Goal: Task Accomplishment & Management: Manage account settings

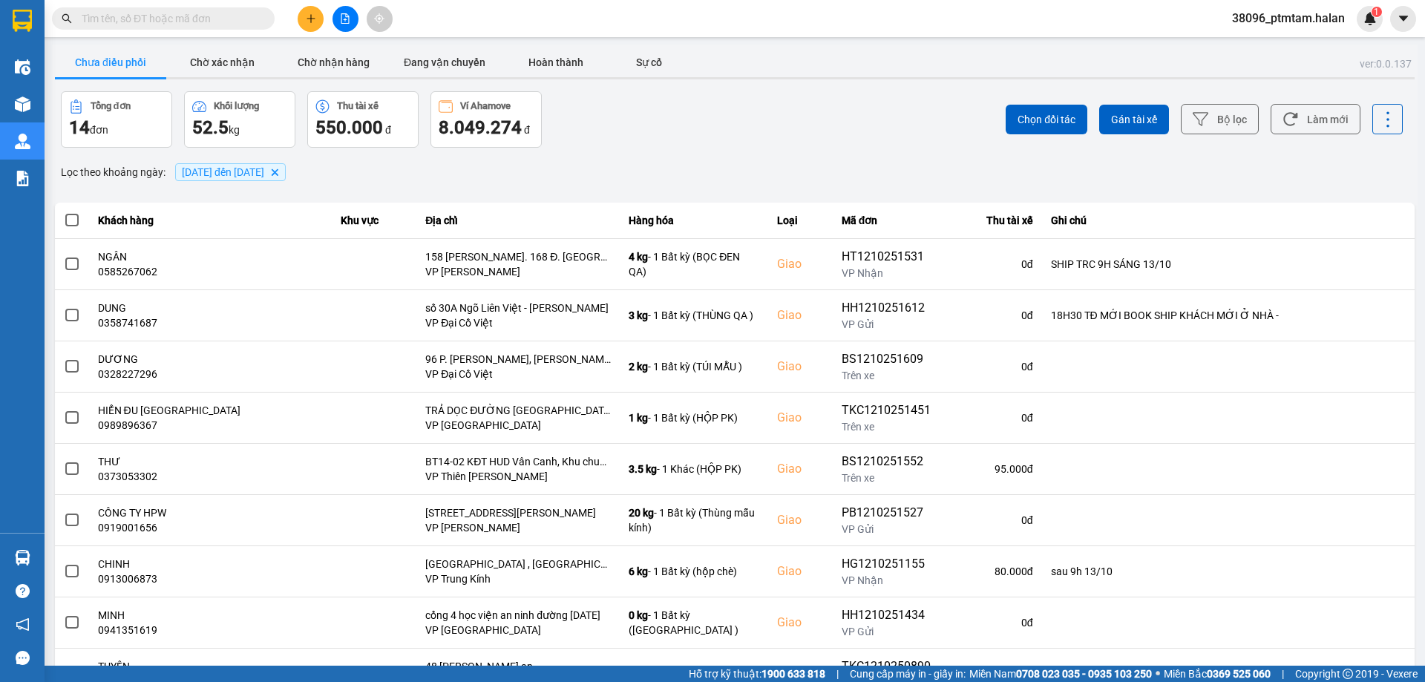
click at [862, 148] on div "ver: 0.0.137 Chưa điều phối Chờ xác nhận Chờ nhận hàng Đang vận chuyển Hoàn thà…" at bounding box center [735, 411] width 1366 height 733
click at [1309, 113] on button "Làm mới" at bounding box center [1316, 119] width 90 height 30
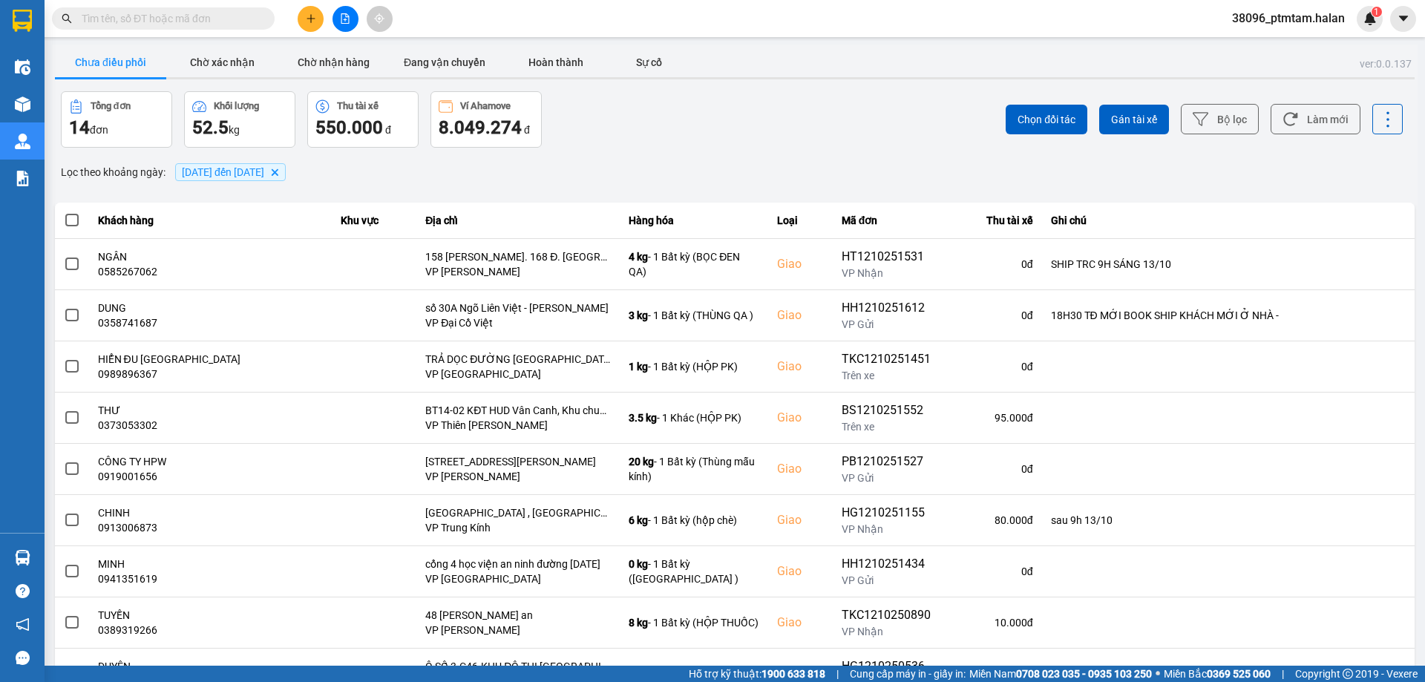
click at [835, 148] on div "ver: 0.0.137 Chưa điều phối Chờ xác nhận Chờ nhận hàng Đang vận chuyển Hoàn thà…" at bounding box center [735, 411] width 1366 height 733
click at [706, 116] on div "Tổng đơn 13 đơn Khối lượng 50.5 kg Thu tài xế 550.000 đ Ví Ahamove 8.049.274 đ" at bounding box center [396, 119] width 671 height 56
click at [1322, 125] on button "Làm mới" at bounding box center [1316, 119] width 90 height 30
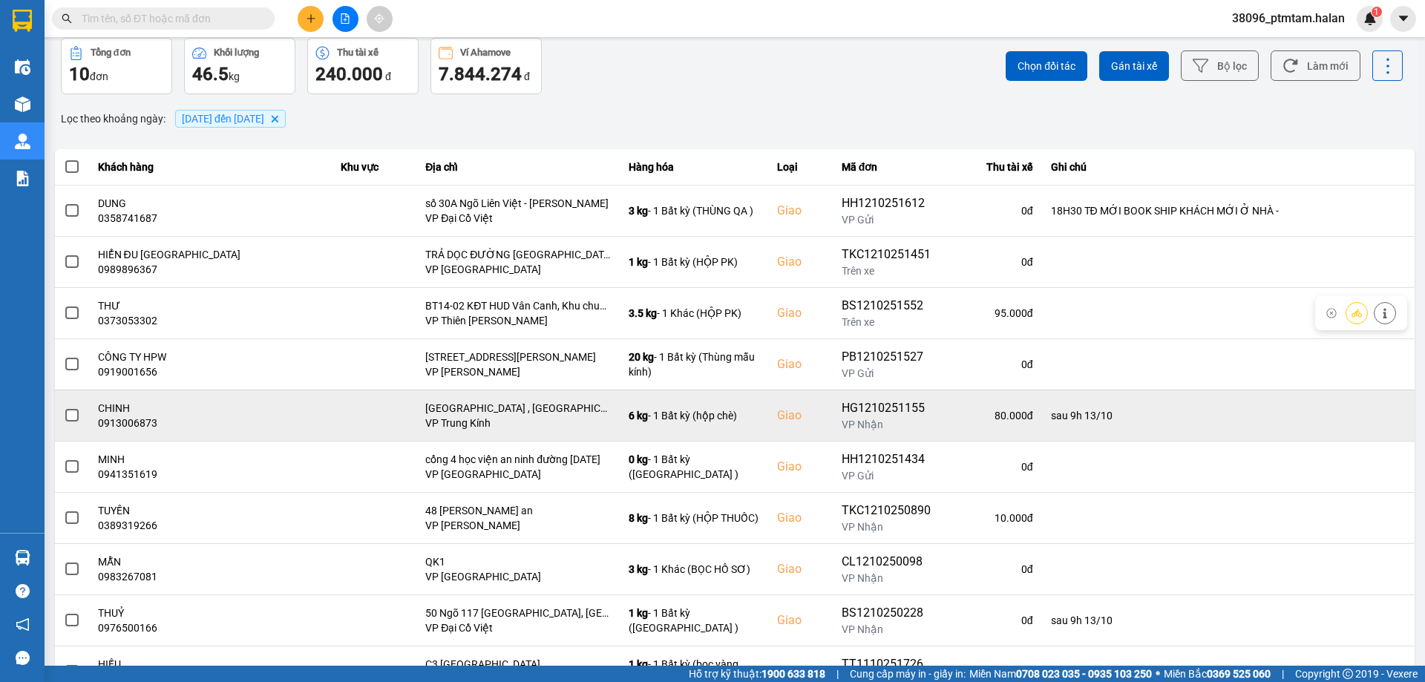
scroll to position [120, 0]
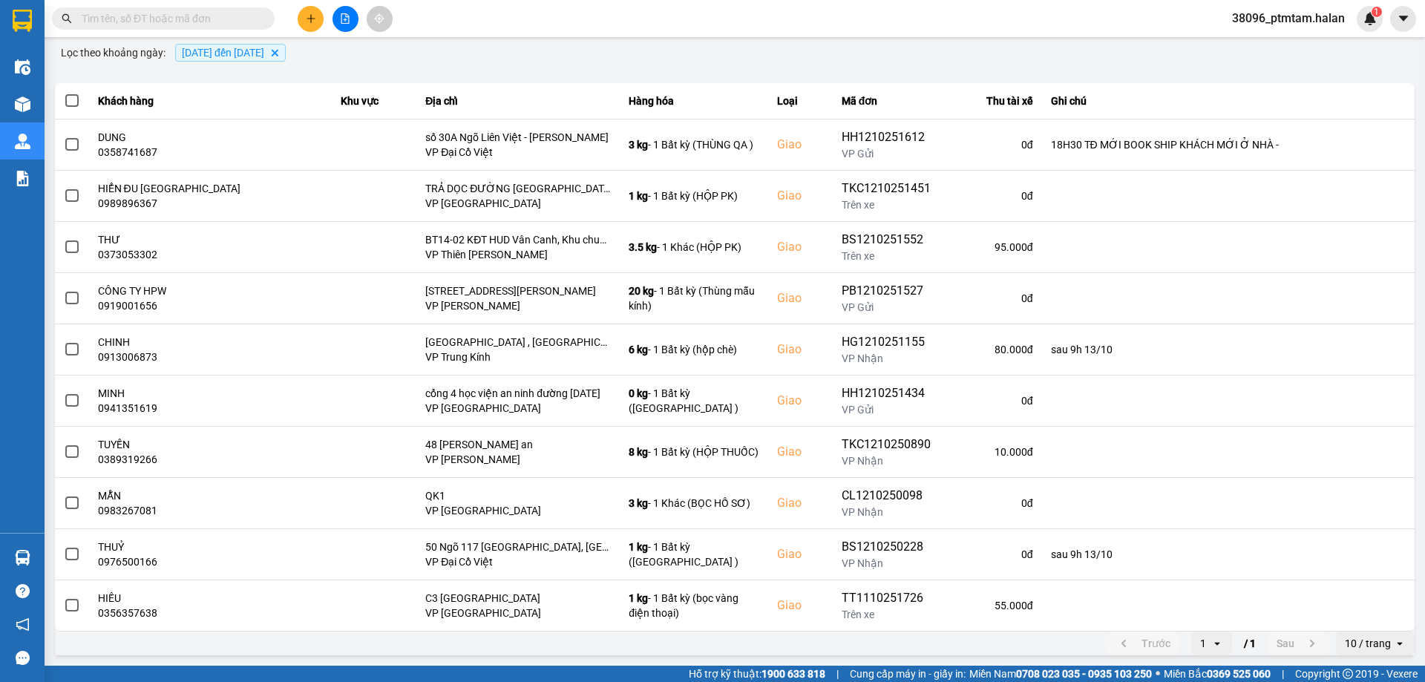
click at [469, 65] on div "ver: 0.0.137 Chưa điều phối Chờ xác nhận Chờ nhận hàng Đang vận chuyển Hoàn thà…" at bounding box center [735, 291] width 1366 height 733
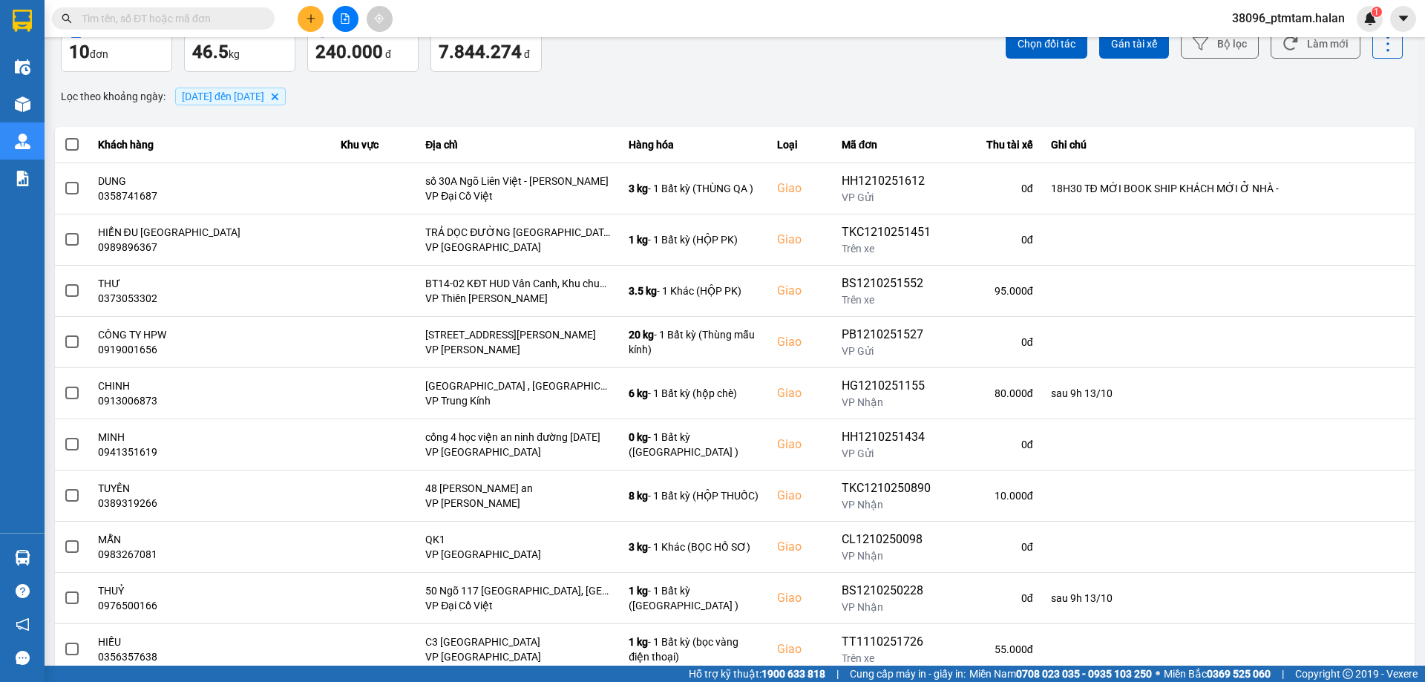
scroll to position [0, 0]
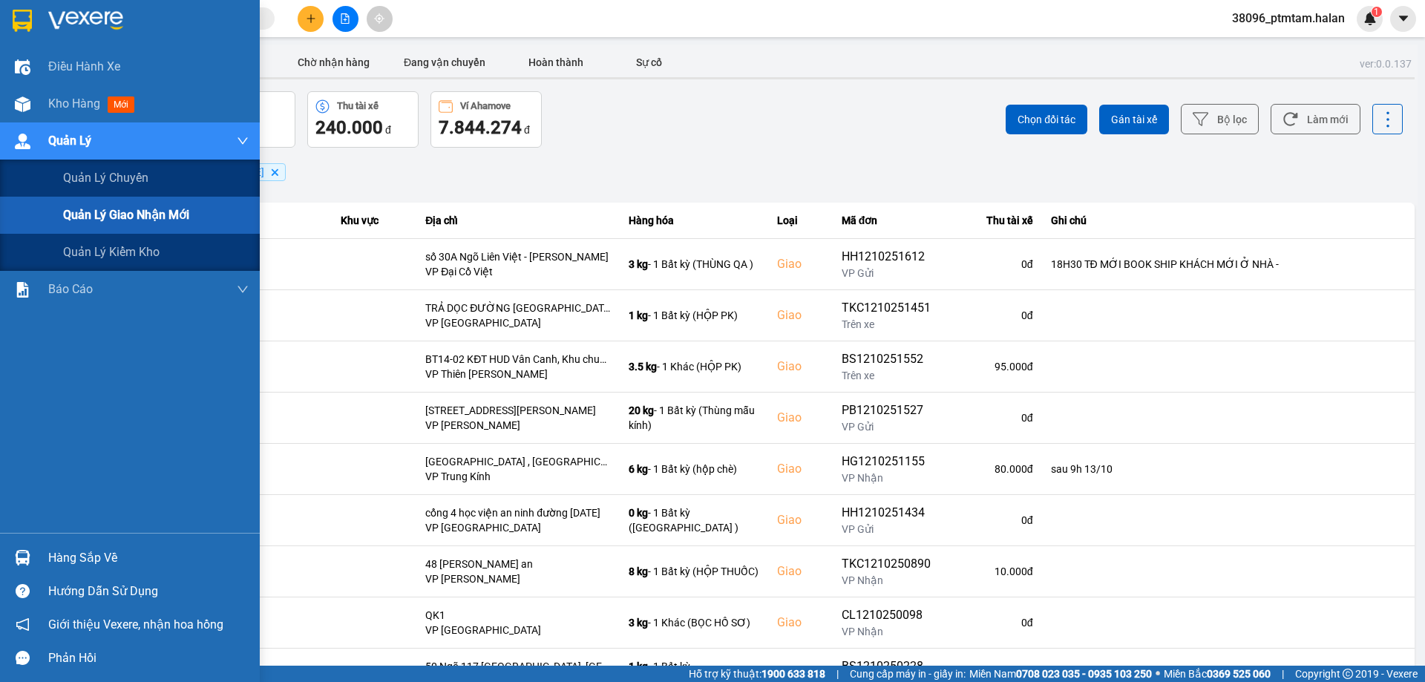
click at [137, 216] on span "Quản lý giao nhận mới" at bounding box center [126, 215] width 126 height 19
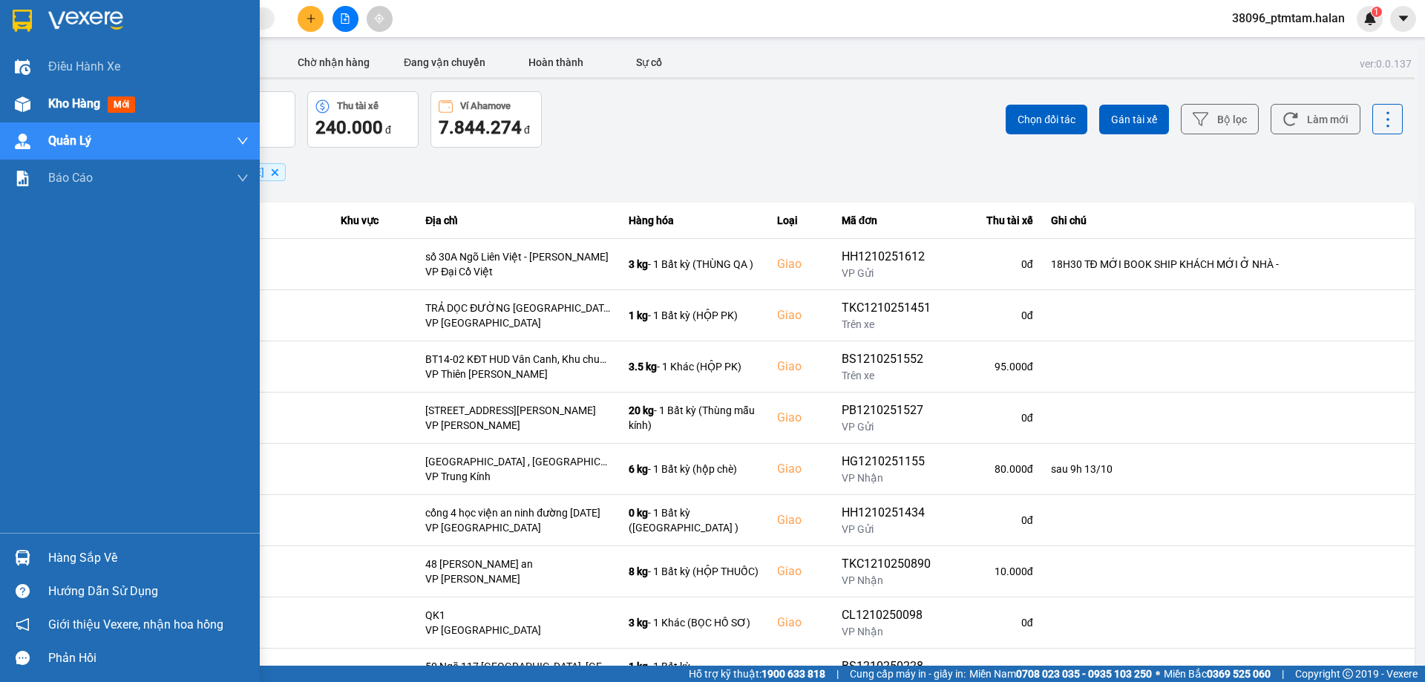
click at [86, 111] on div "Kho hàng mới" at bounding box center [94, 103] width 93 height 19
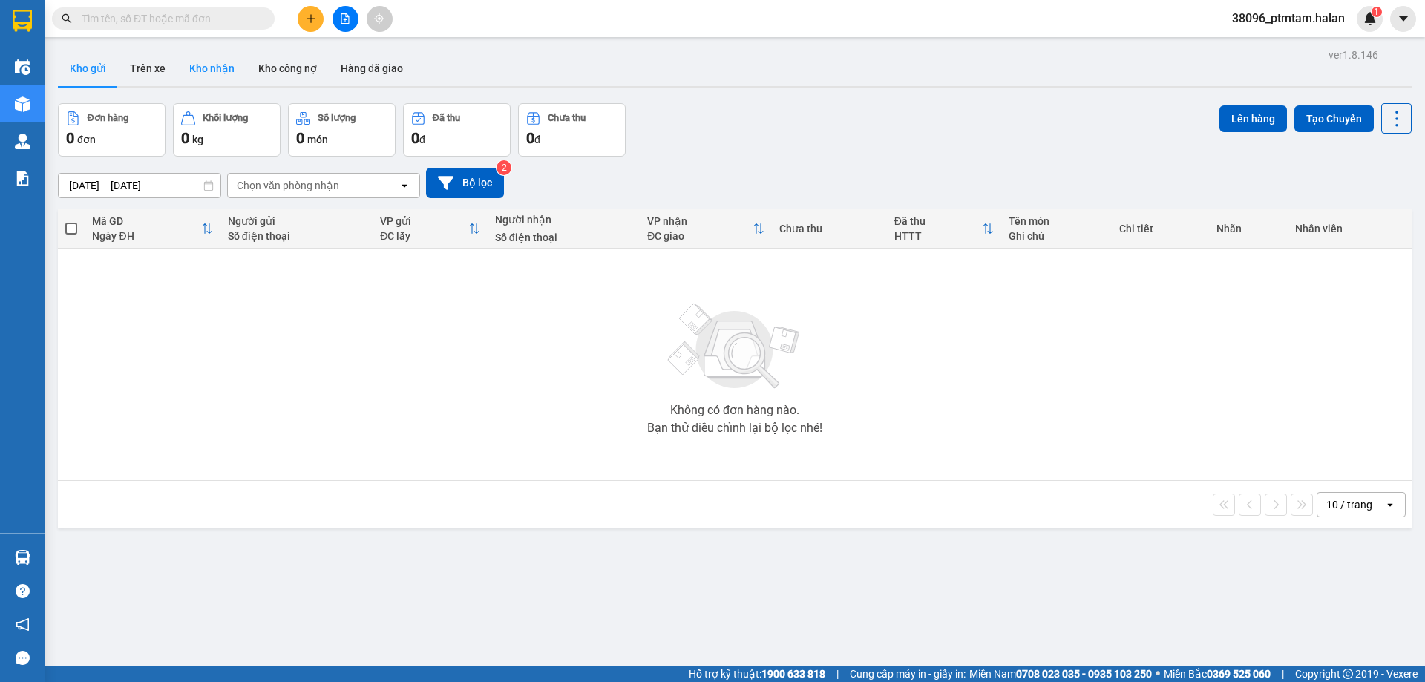
click at [209, 71] on button "Kho nhận" at bounding box center [211, 68] width 69 height 36
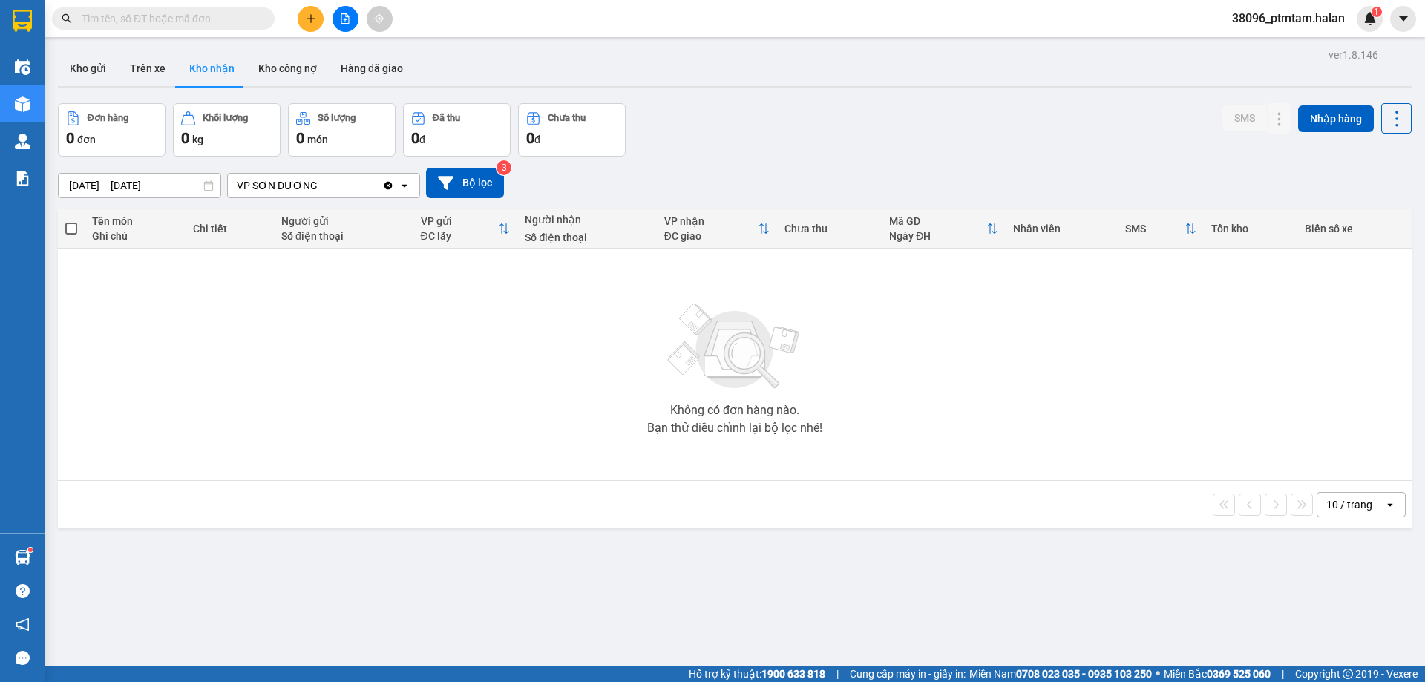
click at [771, 102] on div "ver 1.8.146 Kho gửi Trên xe Kho nhận Kho công nợ Hàng đã giao Đơn hàng 0 đơn Kh…" at bounding box center [735, 386] width 1366 height 682
click at [340, 414] on div "Không có đơn hàng nào. Bạn thử điều chỉnh lại bộ lọc nhé!" at bounding box center [734, 364] width 1339 height 223
click at [482, 422] on div "Không có đơn hàng nào. Bạn thử điều chỉnh lại bộ lọc nhé!" at bounding box center [734, 364] width 1339 height 223
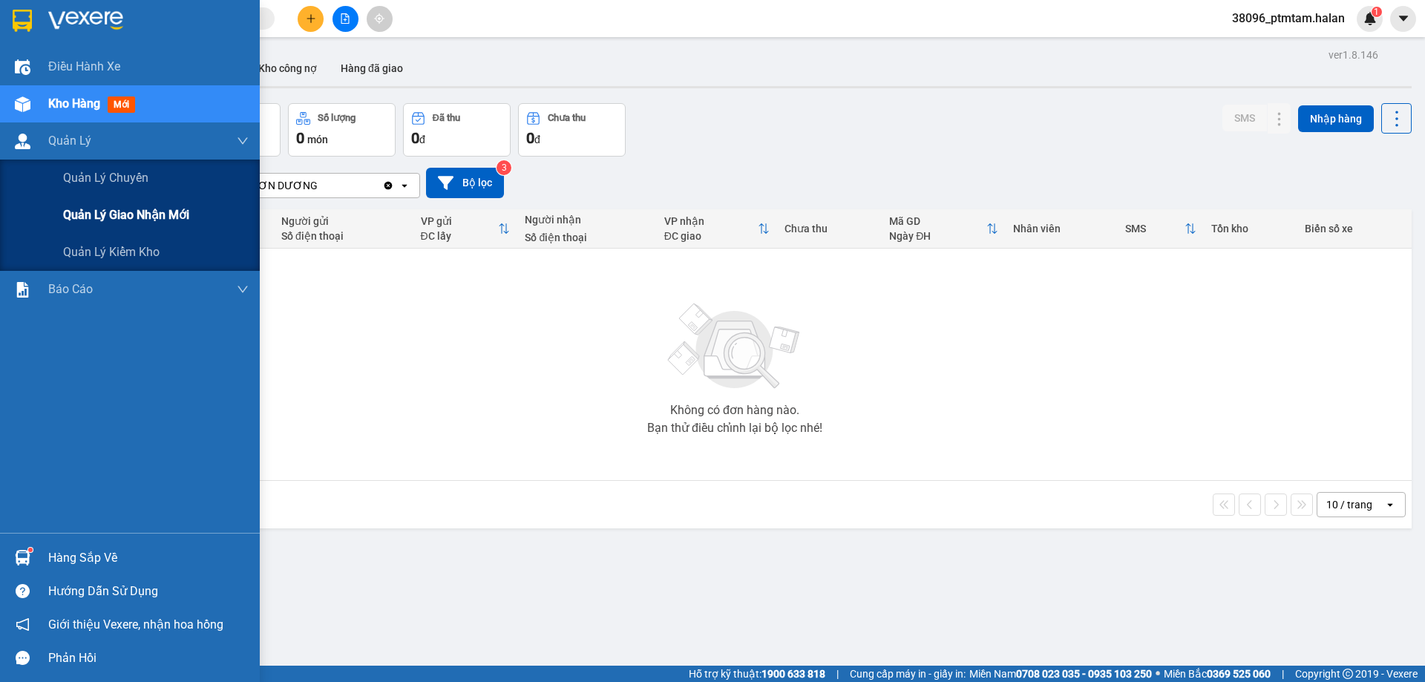
click at [131, 217] on span "Quản lý giao nhận mới" at bounding box center [126, 215] width 126 height 19
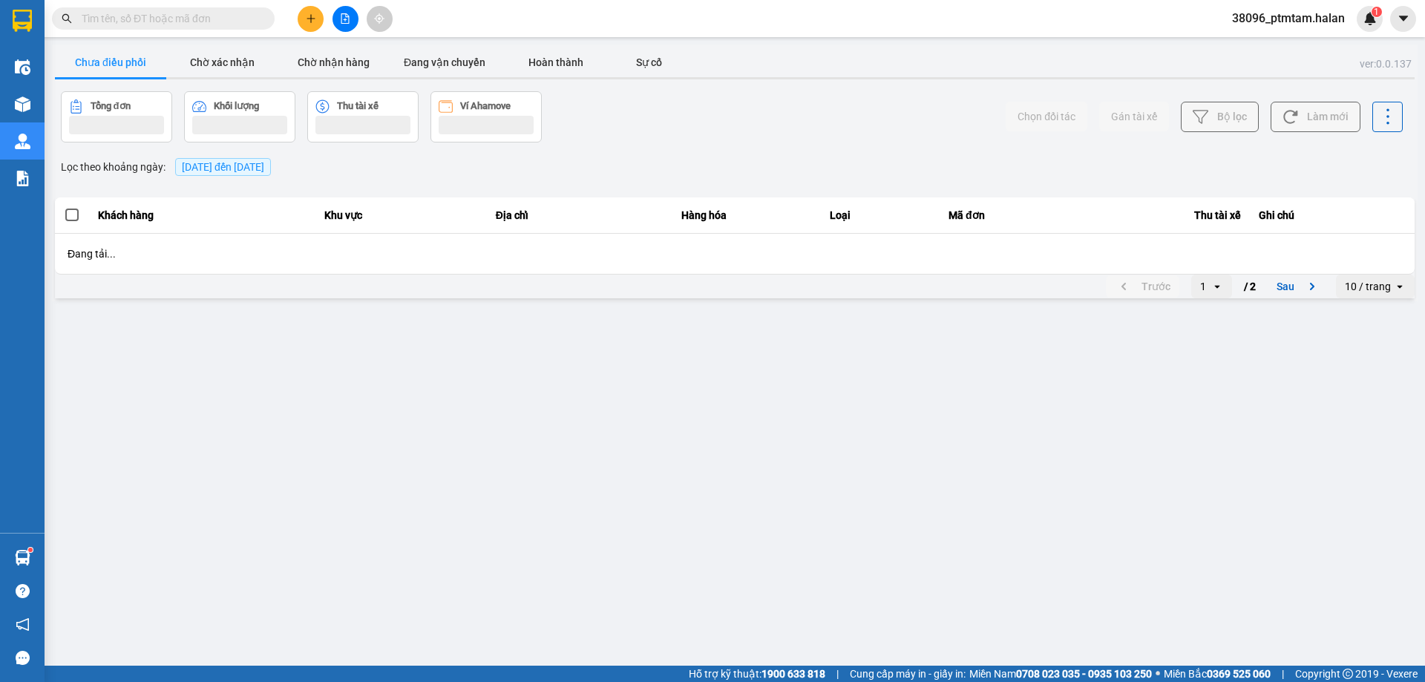
click at [675, 148] on div "ver: 0.0.137 Chưa điều phối Chờ xác nhận Chờ nhận hàng Đang vận chuyển Hoàn thà…" at bounding box center [735, 173] width 1366 height 257
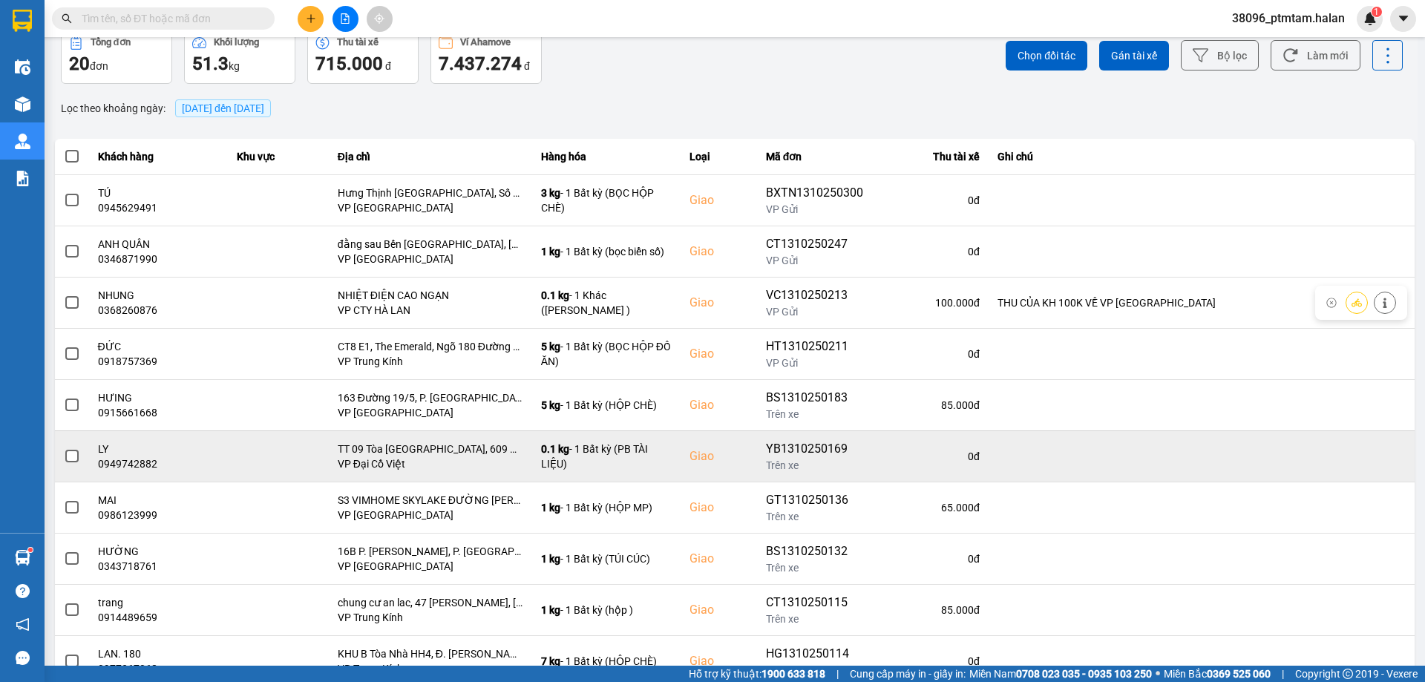
scroll to position [120, 0]
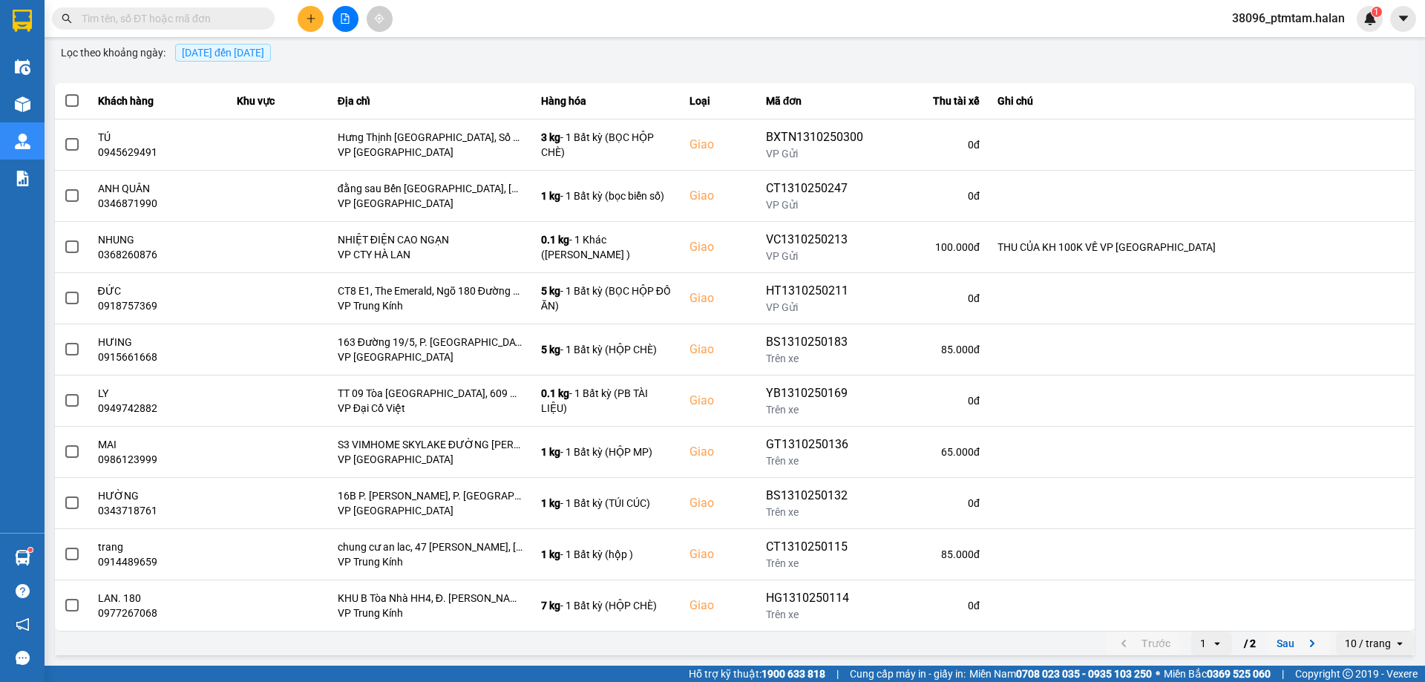
click at [1272, 638] on button "Sau" at bounding box center [1299, 643] width 62 height 22
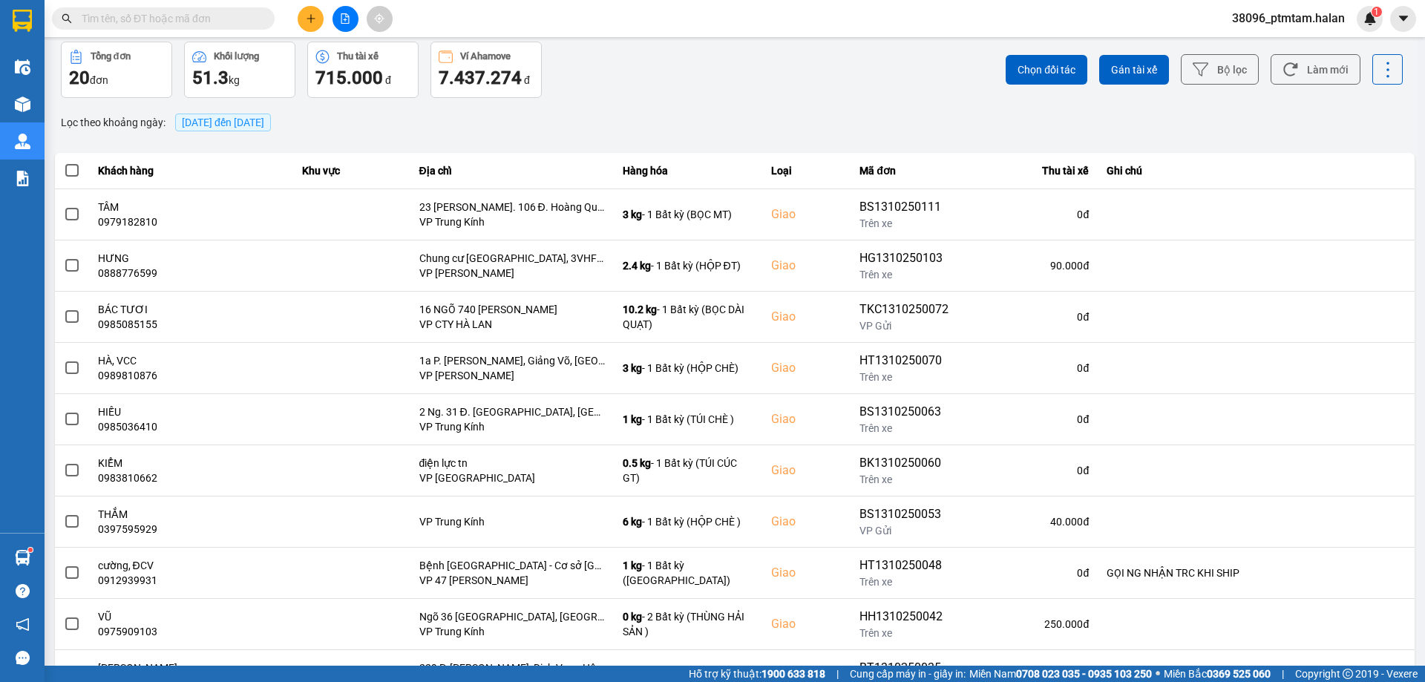
scroll to position [0, 0]
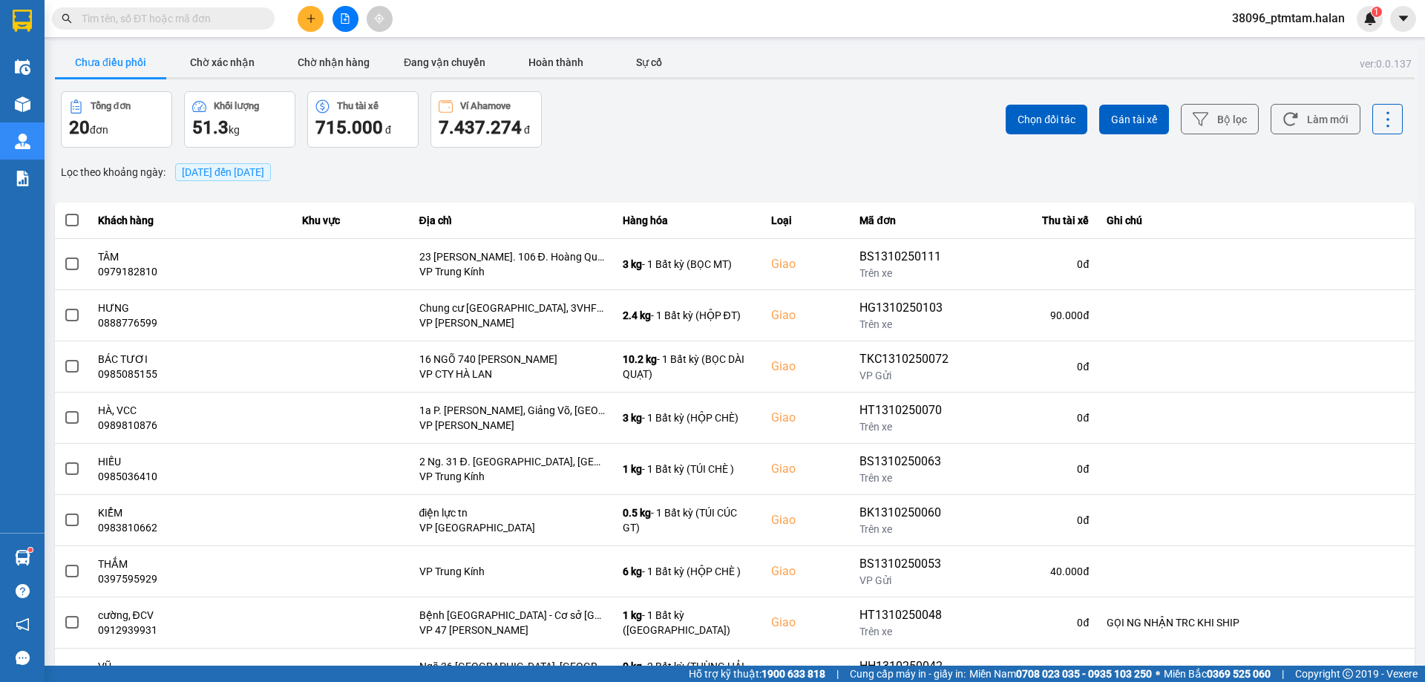
click at [621, 117] on div "Tổng đơn 20 đơn Khối lượng 51.3 kg Thu tài xế 715.000 đ Ví Ahamove 7.437.274 đ" at bounding box center [396, 119] width 671 height 56
click at [1315, 123] on button "Làm mới" at bounding box center [1316, 119] width 90 height 30
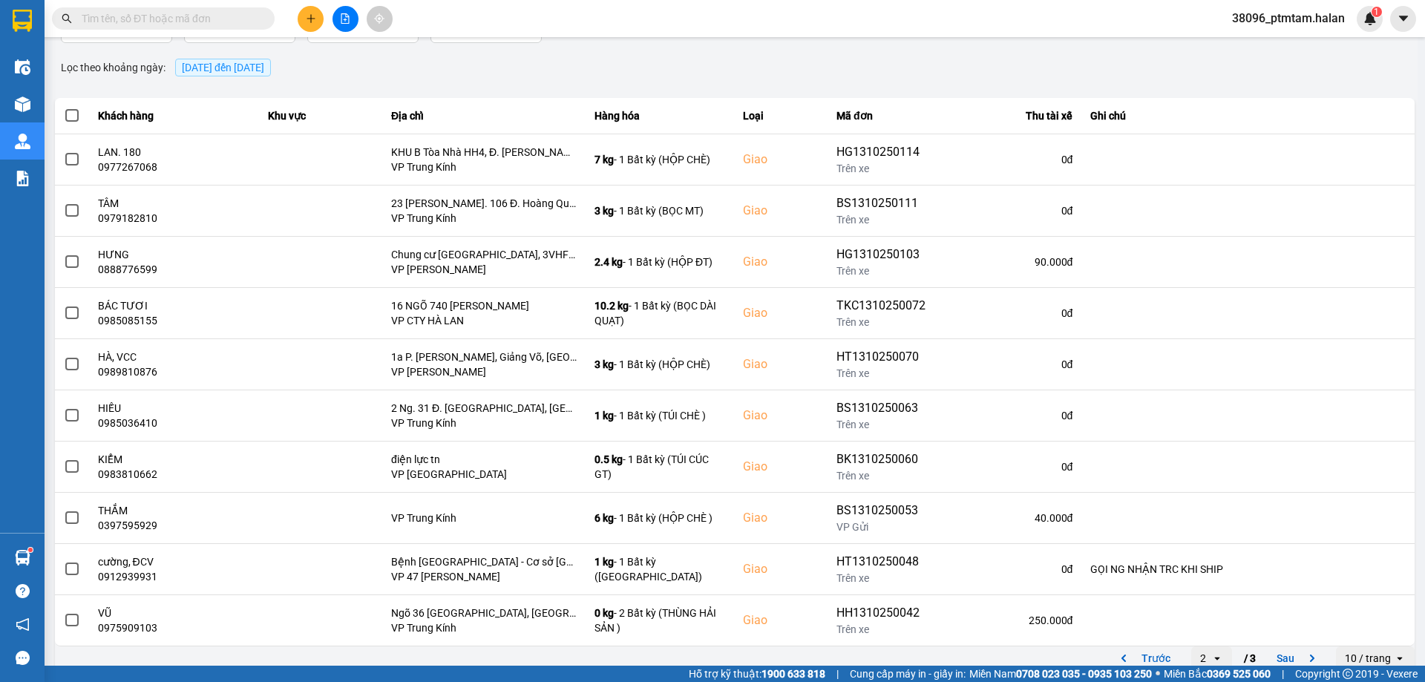
scroll to position [120, 0]
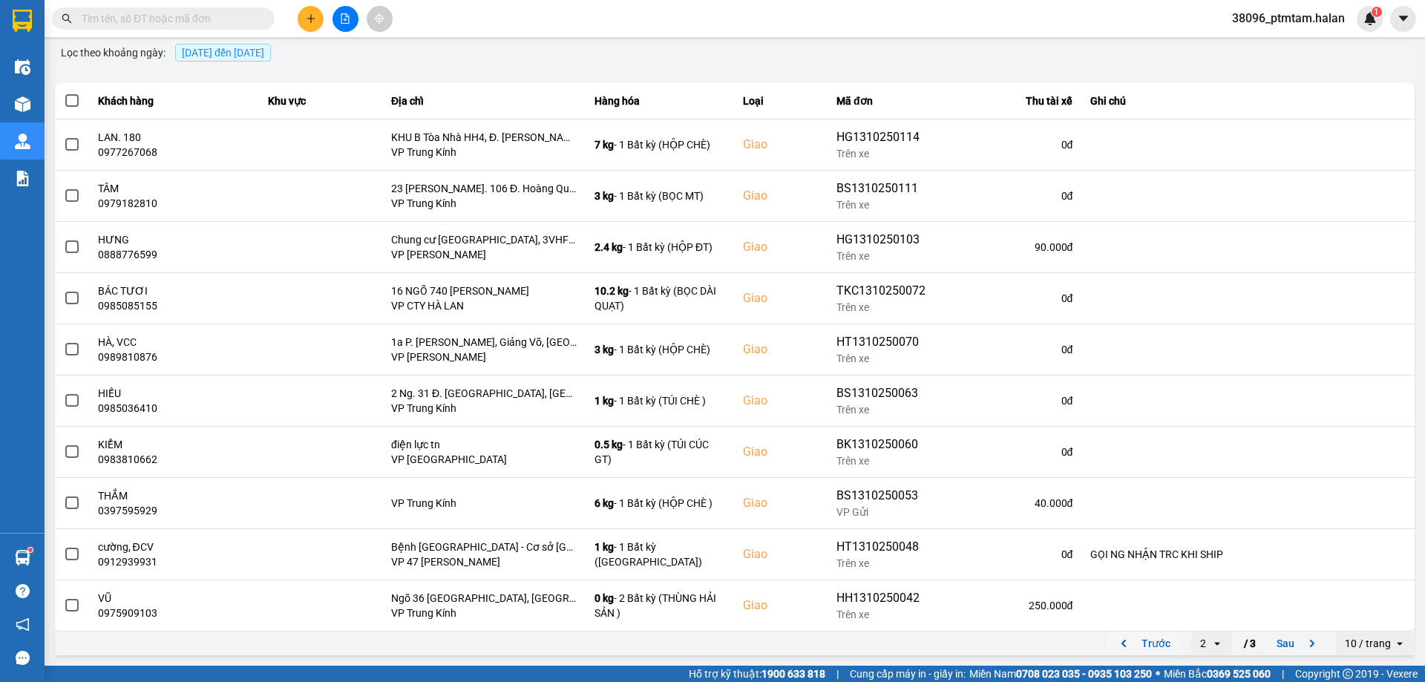
click at [1138, 638] on button "Trước" at bounding box center [1142, 643] width 73 height 22
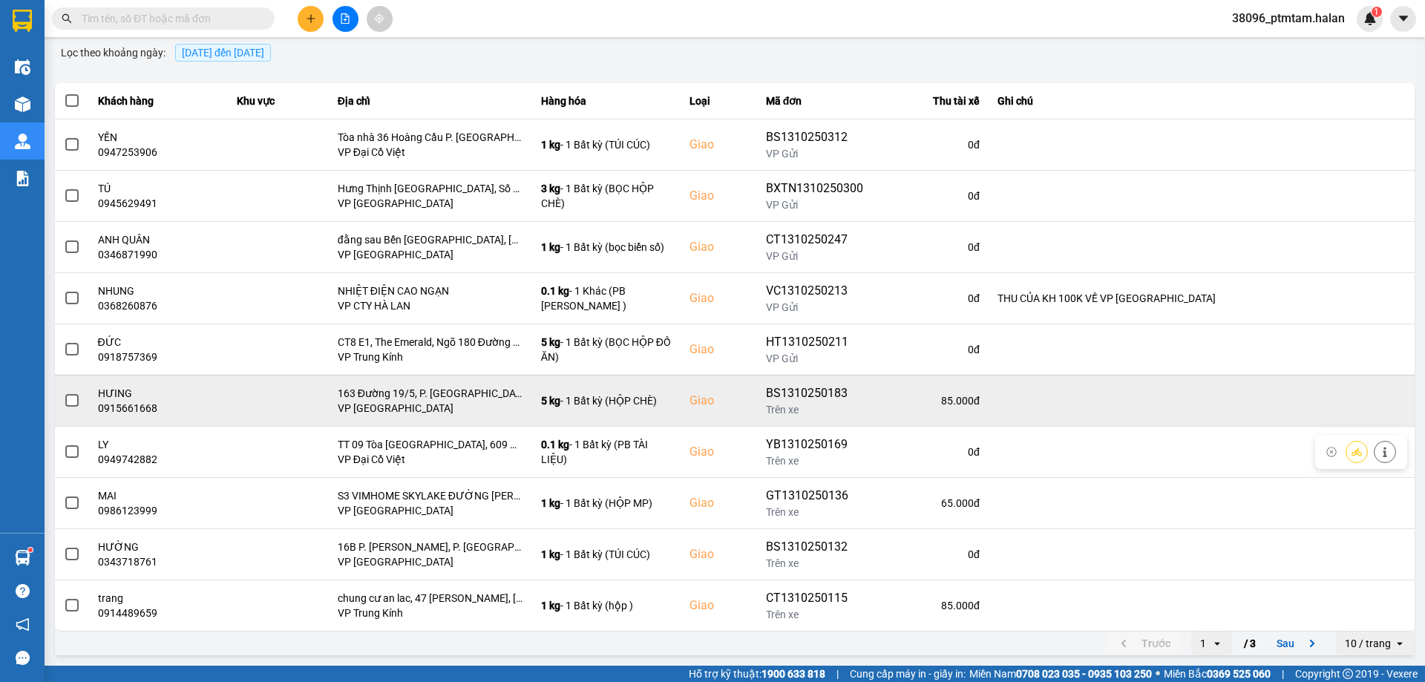
scroll to position [0, 0]
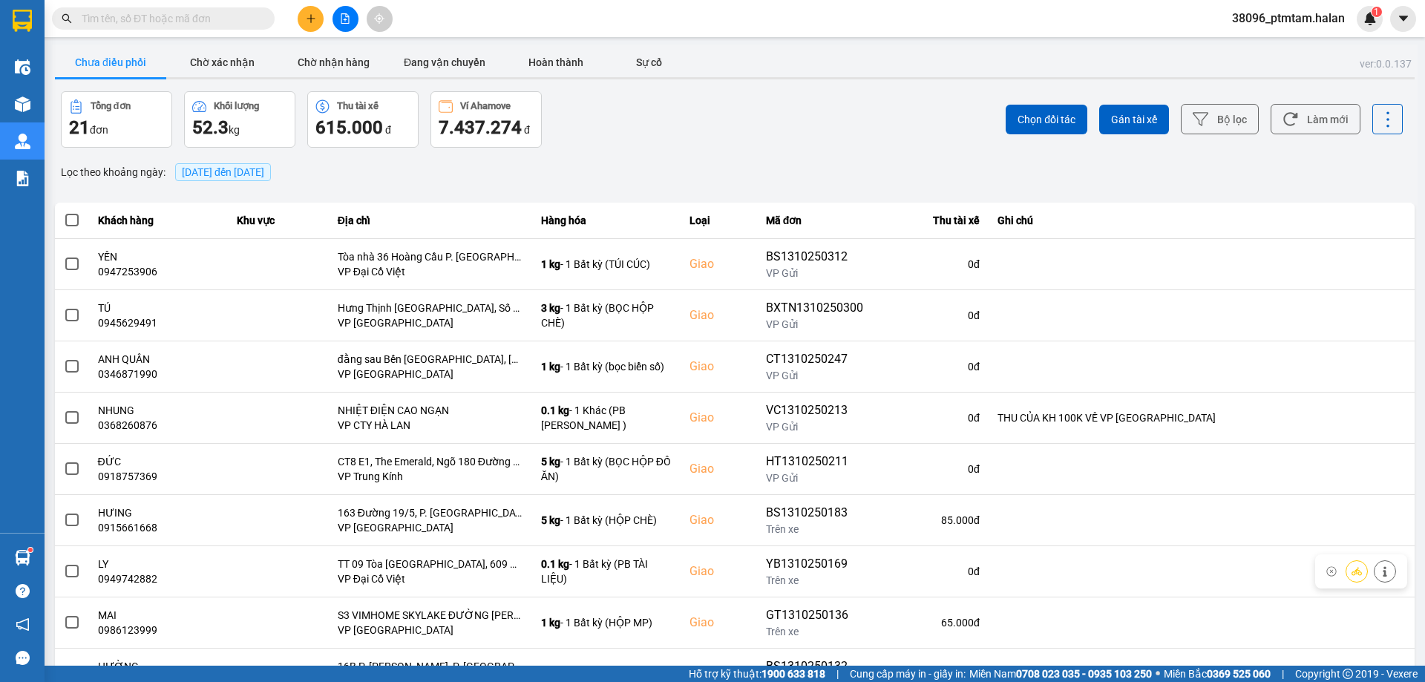
click at [702, 143] on div "Tổng đơn 21 đơn Khối lượng 52.3 kg Thu tài xế 615.000 đ Ví Ahamove 7.437.274 đ" at bounding box center [396, 119] width 671 height 56
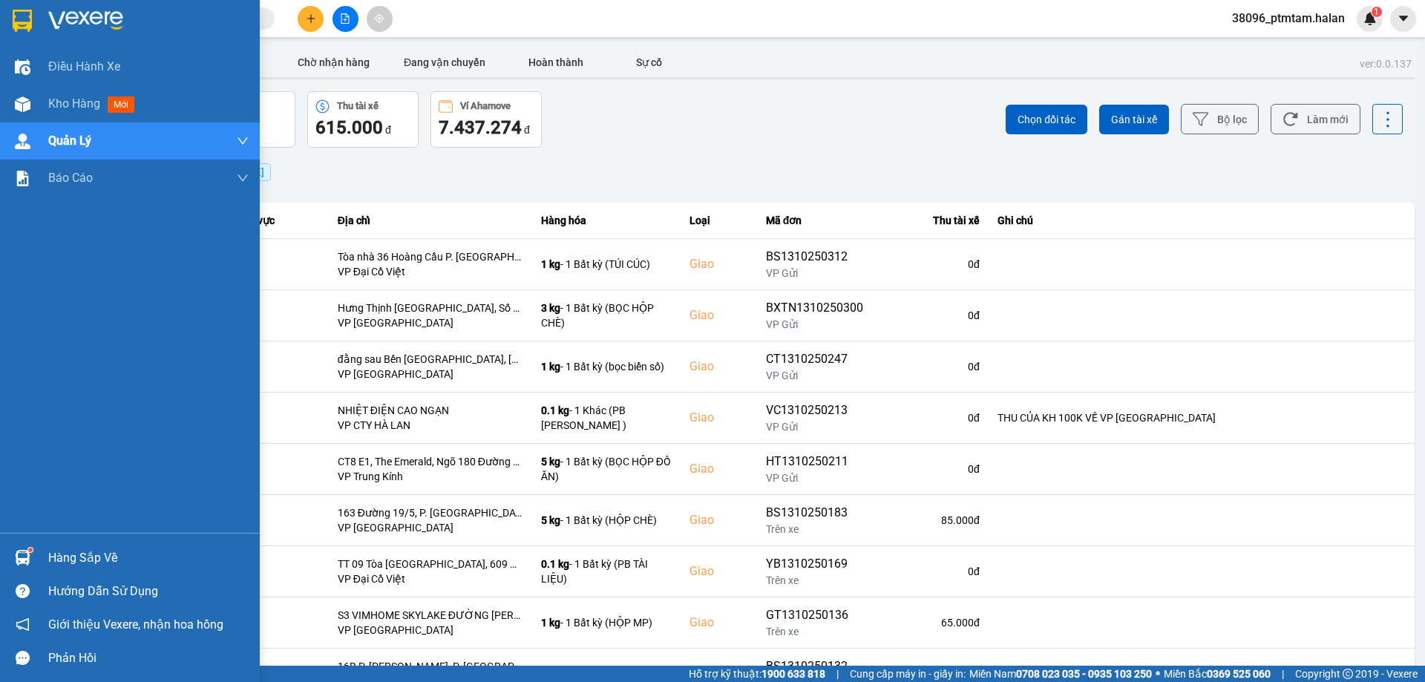
click at [71, 557] on div "Hàng sắp về" at bounding box center [148, 558] width 200 height 22
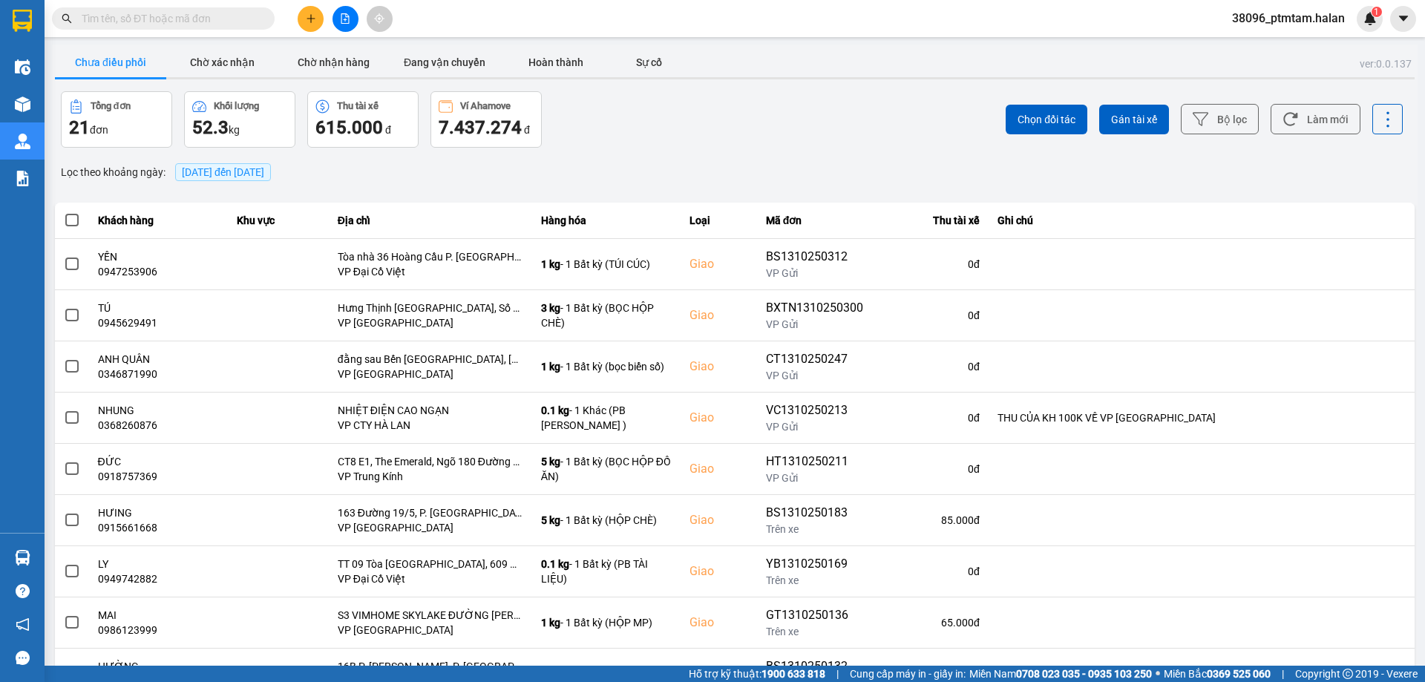
click at [904, 182] on section "Kết quả tìm kiếm ( 0 ) Bộ lọc No Data 38096_ptmtam.halan 1 Điều hành xe Kho hàn…" at bounding box center [712, 341] width 1425 height 682
click at [255, 16] on input "text" at bounding box center [169, 18] width 175 height 16
paste input "1010251488"
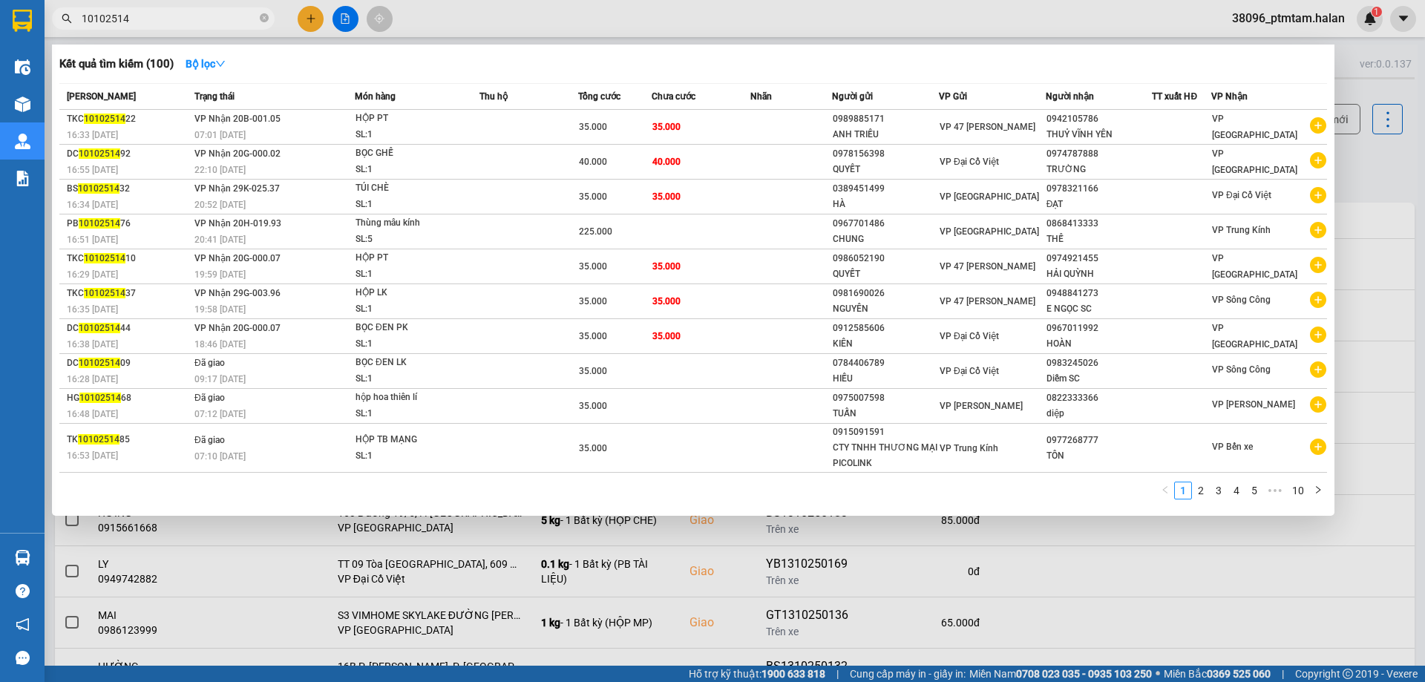
click at [83, 18] on input "10102514" at bounding box center [169, 18] width 175 height 16
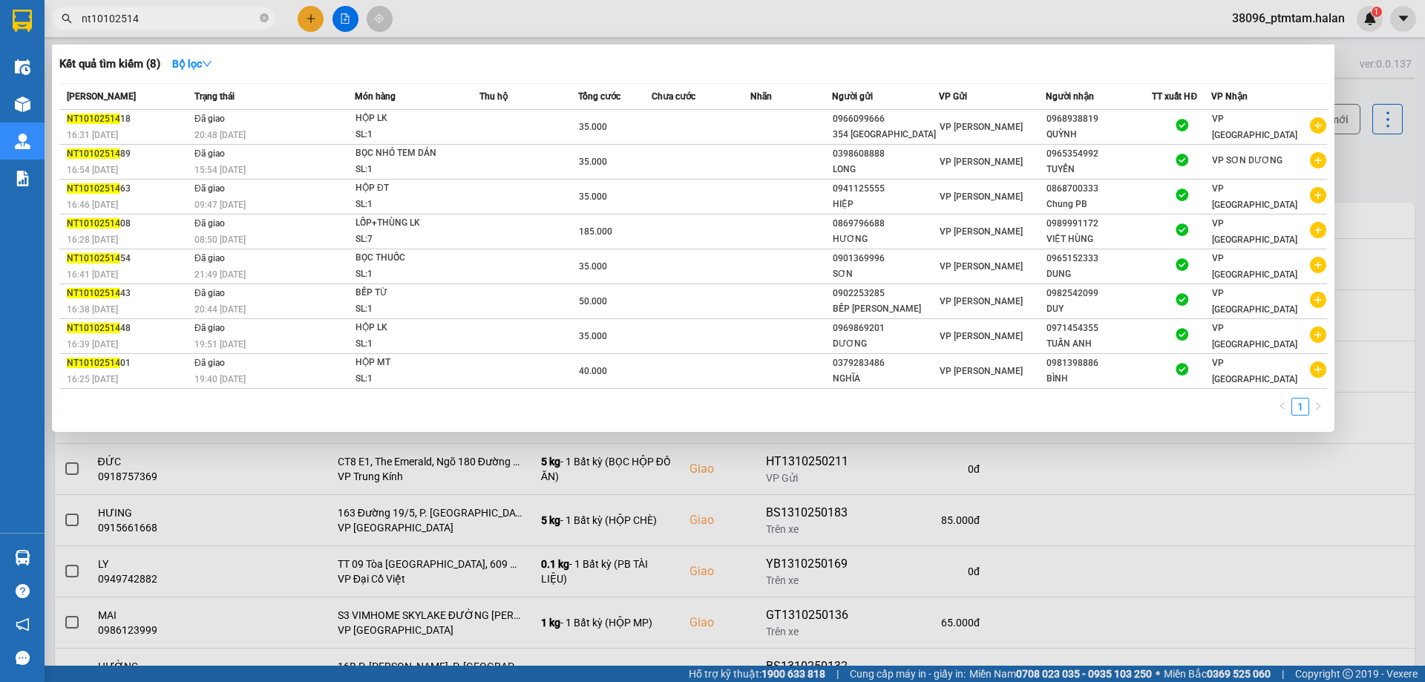
click at [240, 22] on input "nt10102514" at bounding box center [169, 18] width 175 height 16
paste input "1110251328"
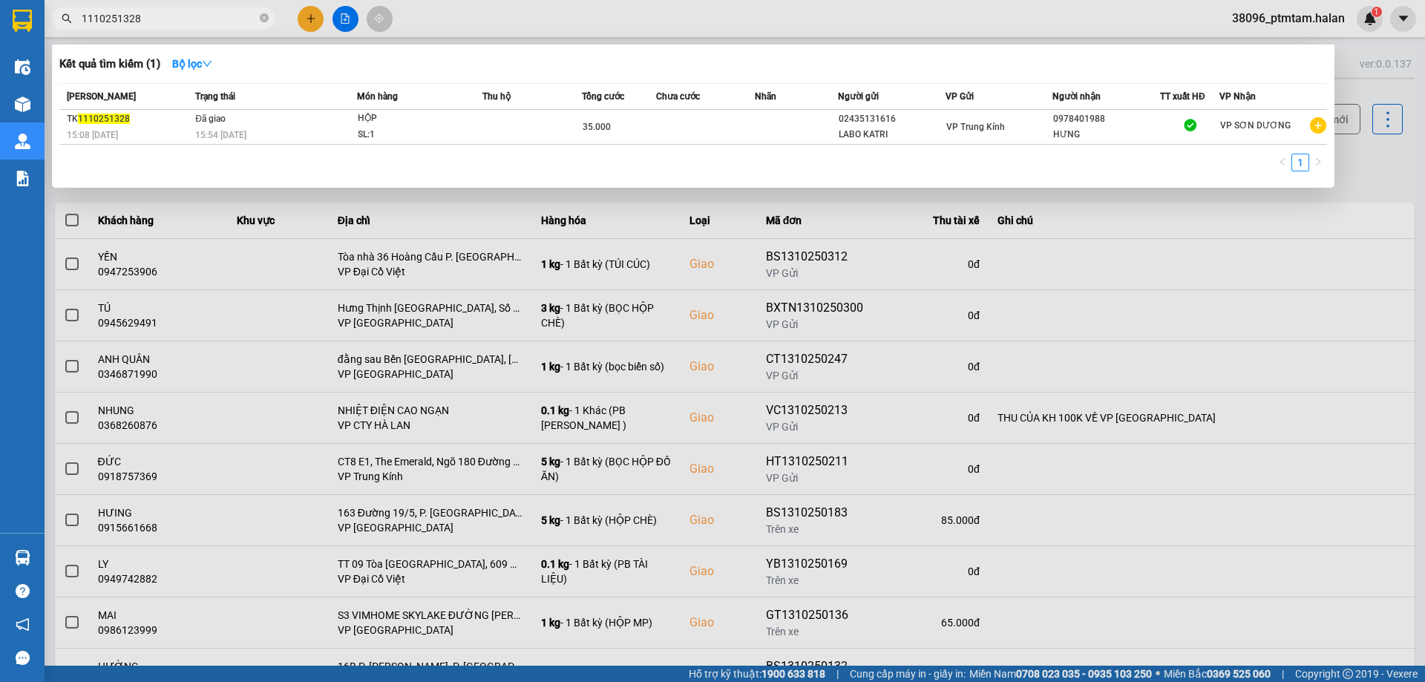
click at [207, 20] on input "1110251328" at bounding box center [169, 18] width 175 height 16
paste input "845"
click at [190, 16] on input "1110251845" at bounding box center [169, 18] width 175 height 16
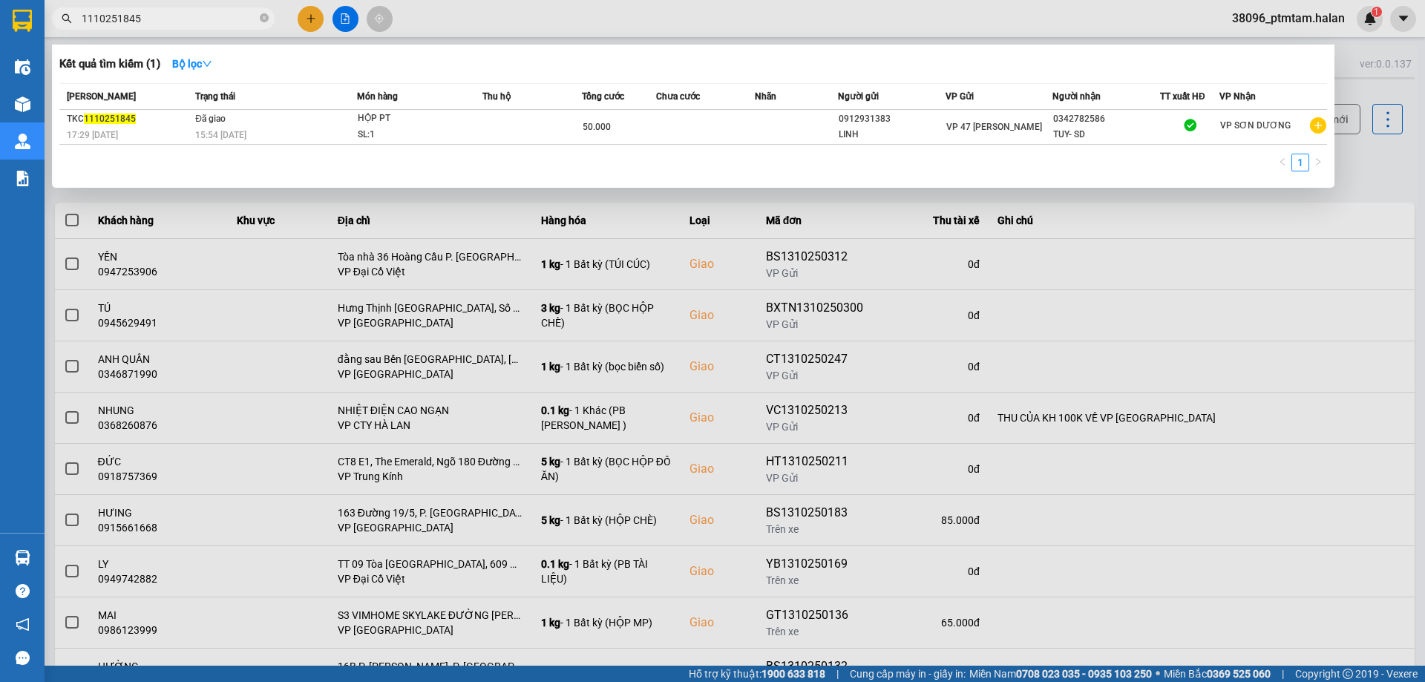
paste input "210250564"
click at [200, 21] on input "1210250564" at bounding box center [169, 18] width 175 height 16
paste input "110250688"
click at [196, 18] on input "1110250688" at bounding box center [169, 18] width 175 height 16
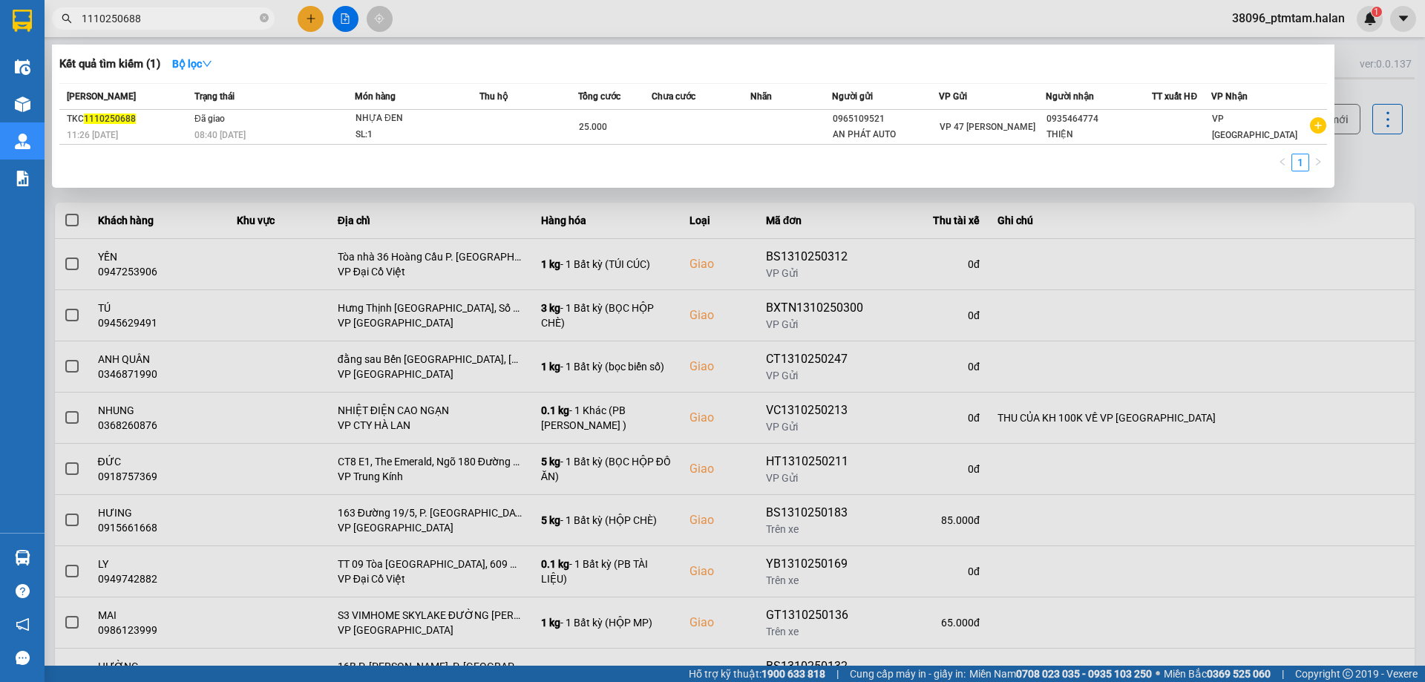
click at [196, 18] on input "1110250688" at bounding box center [169, 18] width 175 height 16
paste input "57"
click at [672, 29] on div at bounding box center [712, 341] width 1425 height 682
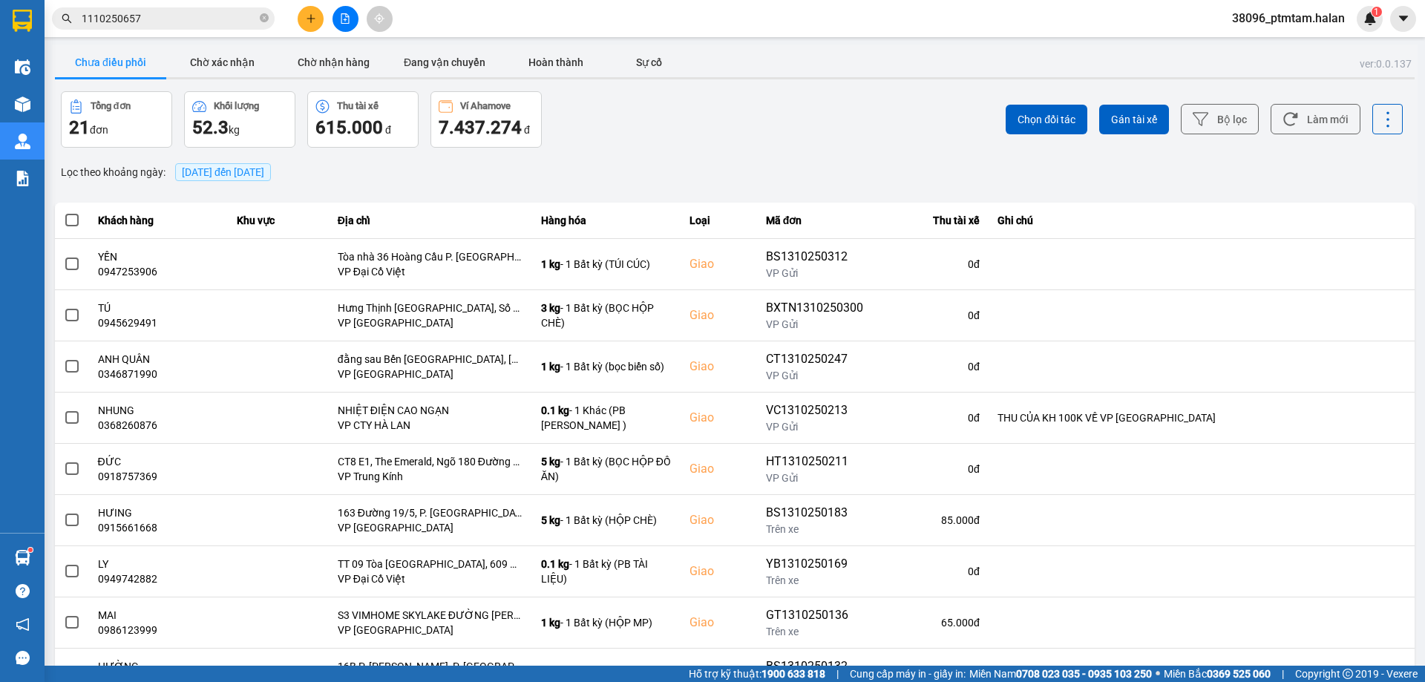
drag, startPoint x: 713, startPoint y: 137, endPoint x: 1136, endPoint y: 155, distance: 423.5
click at [713, 137] on div "Tổng đơn 21 đơn Khối lượng 52.3 kg Thu tài xế 615.000 đ Ví Ahamove 7.437.274 đ" at bounding box center [396, 119] width 671 height 56
click at [1308, 122] on button "Làm mới" at bounding box center [1316, 119] width 90 height 30
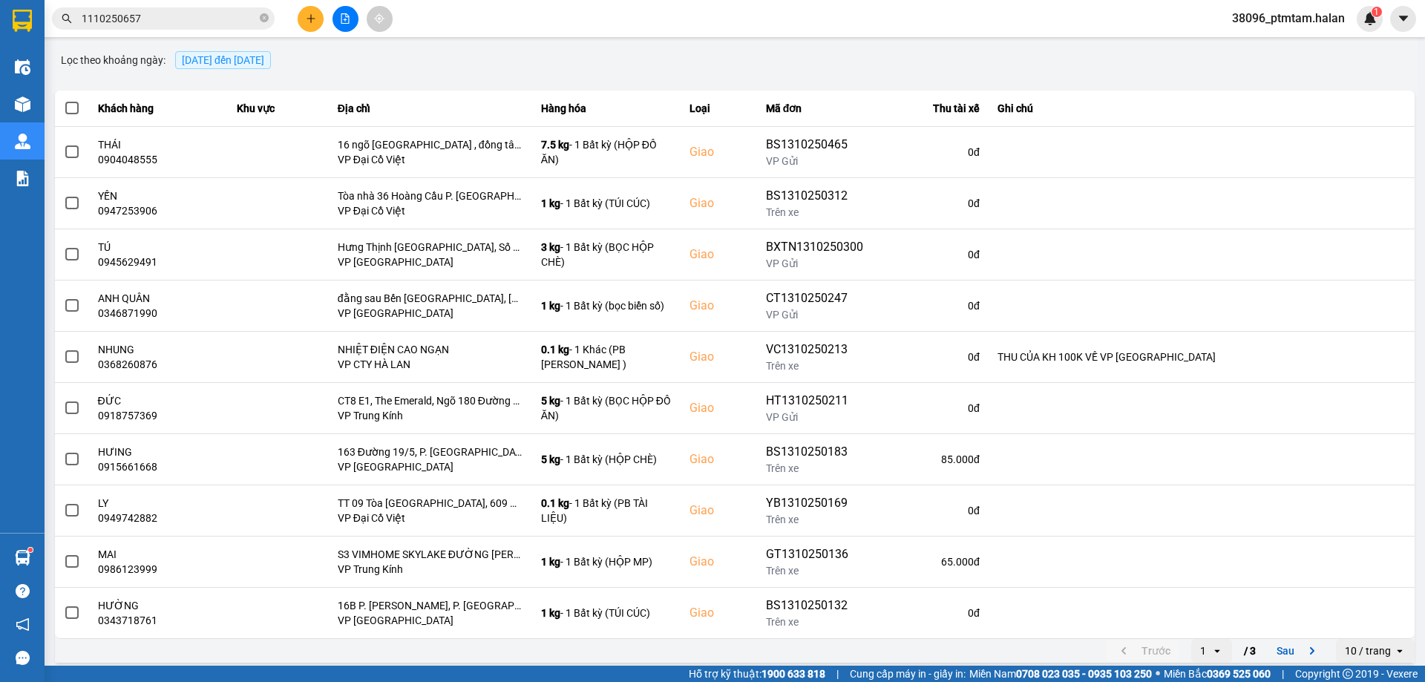
scroll to position [120, 0]
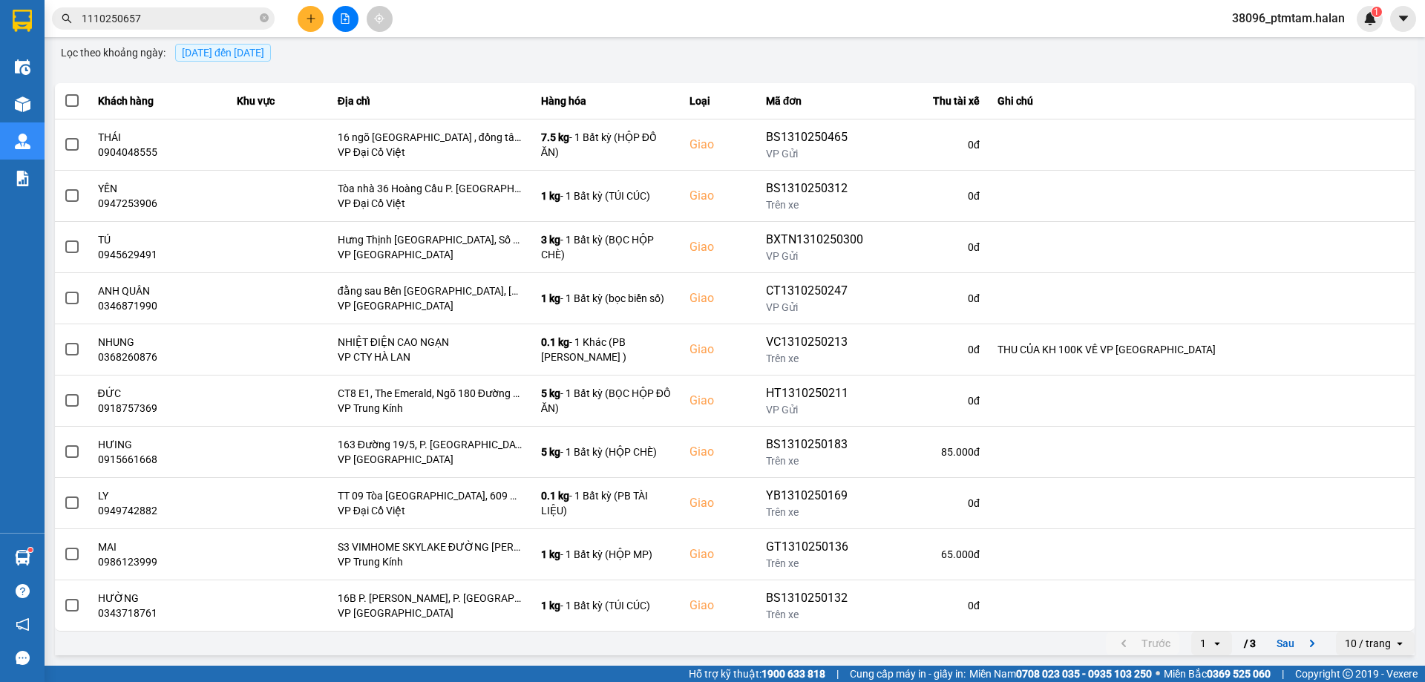
click at [646, 87] on th "Hàng hóa" at bounding box center [606, 101] width 148 height 36
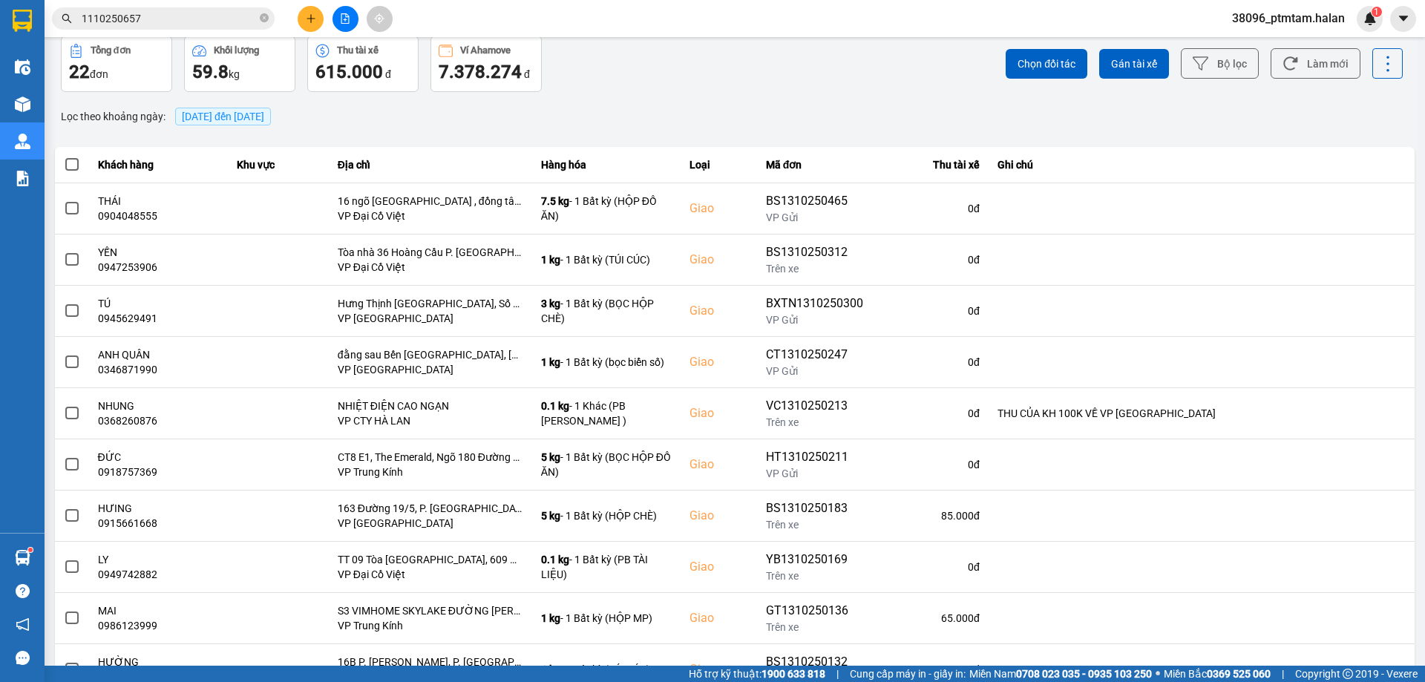
scroll to position [0, 0]
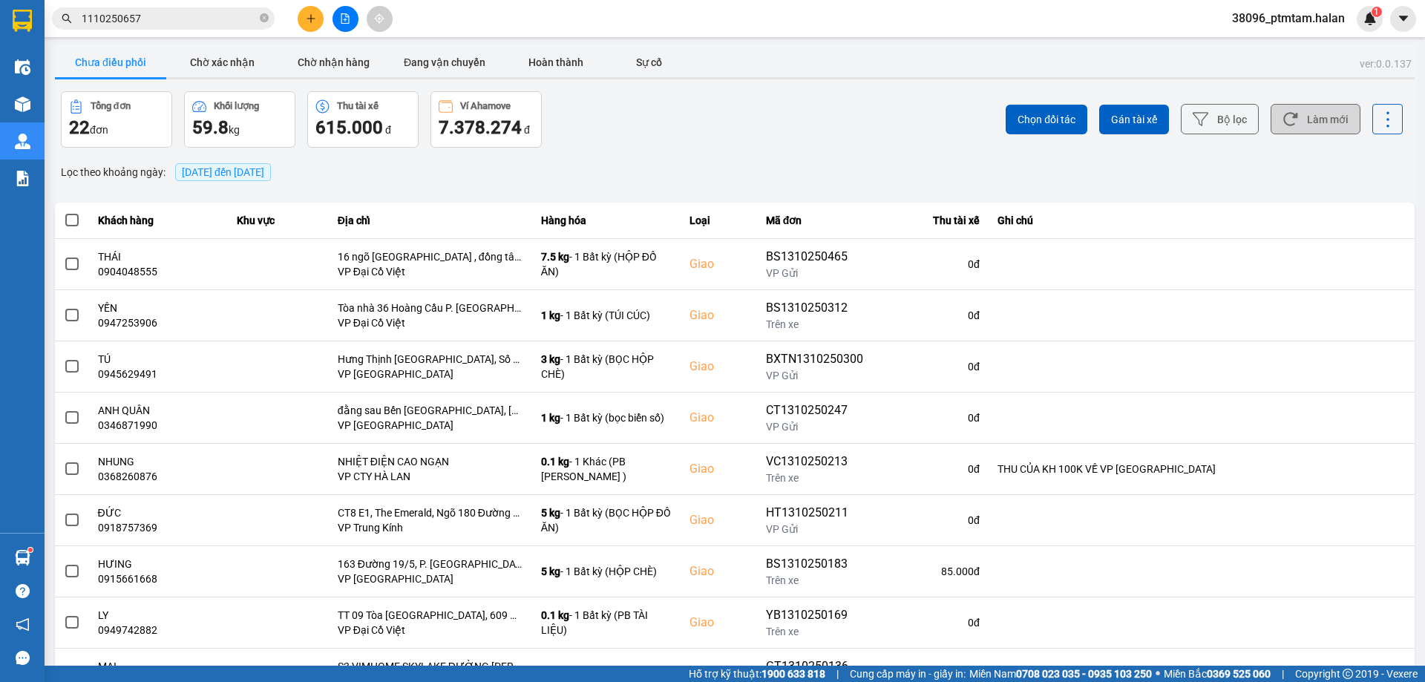
click at [1283, 126] on icon at bounding box center [1291, 119] width 16 height 16
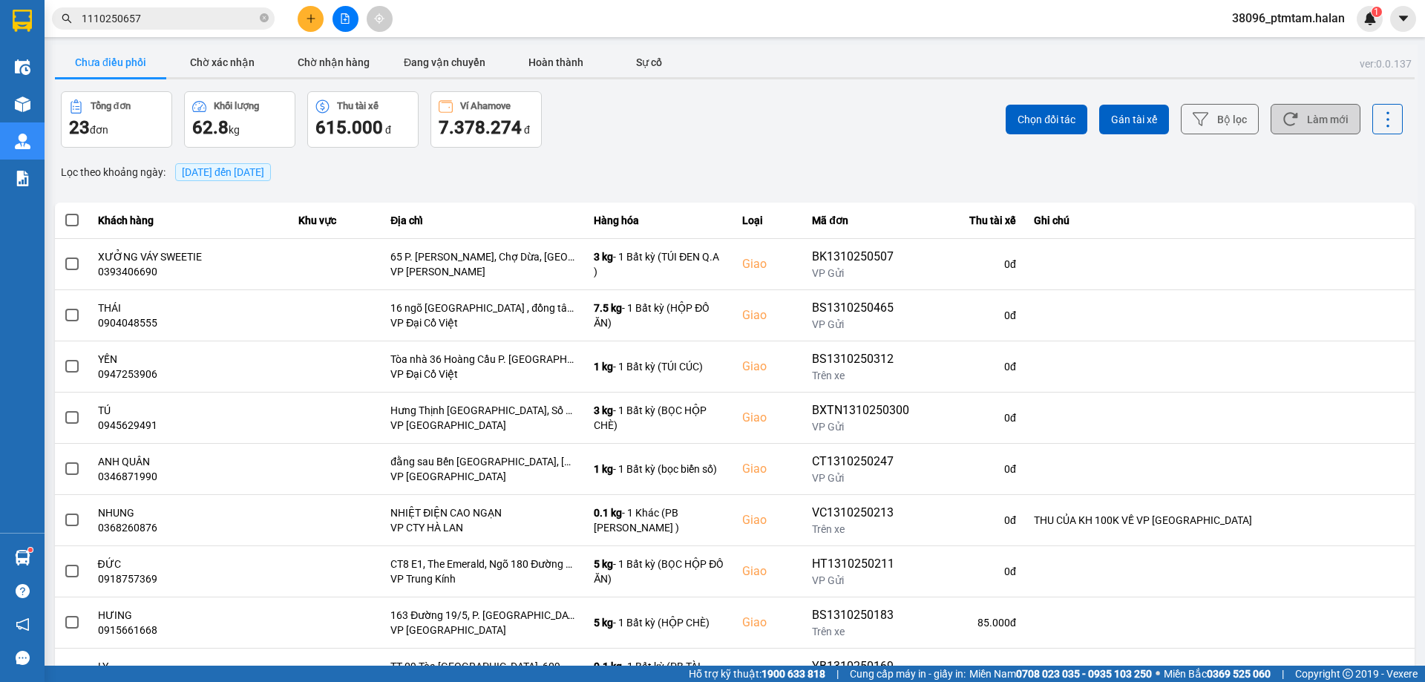
click at [667, 128] on div "Tổng đơn 23 đơn Khối lượng 62.8 kg Thu tài xế 615.000 đ Ví Ahamove 7.378.274 đ" at bounding box center [396, 119] width 671 height 56
click at [569, 146] on div "Tổng đơn 23 đơn Khối lượng 62.8 kg Thu tài xế 615.000 đ Ví Ahamove 7.378.274 đ" at bounding box center [396, 119] width 671 height 56
click at [1309, 127] on button "Làm mới" at bounding box center [1316, 119] width 90 height 30
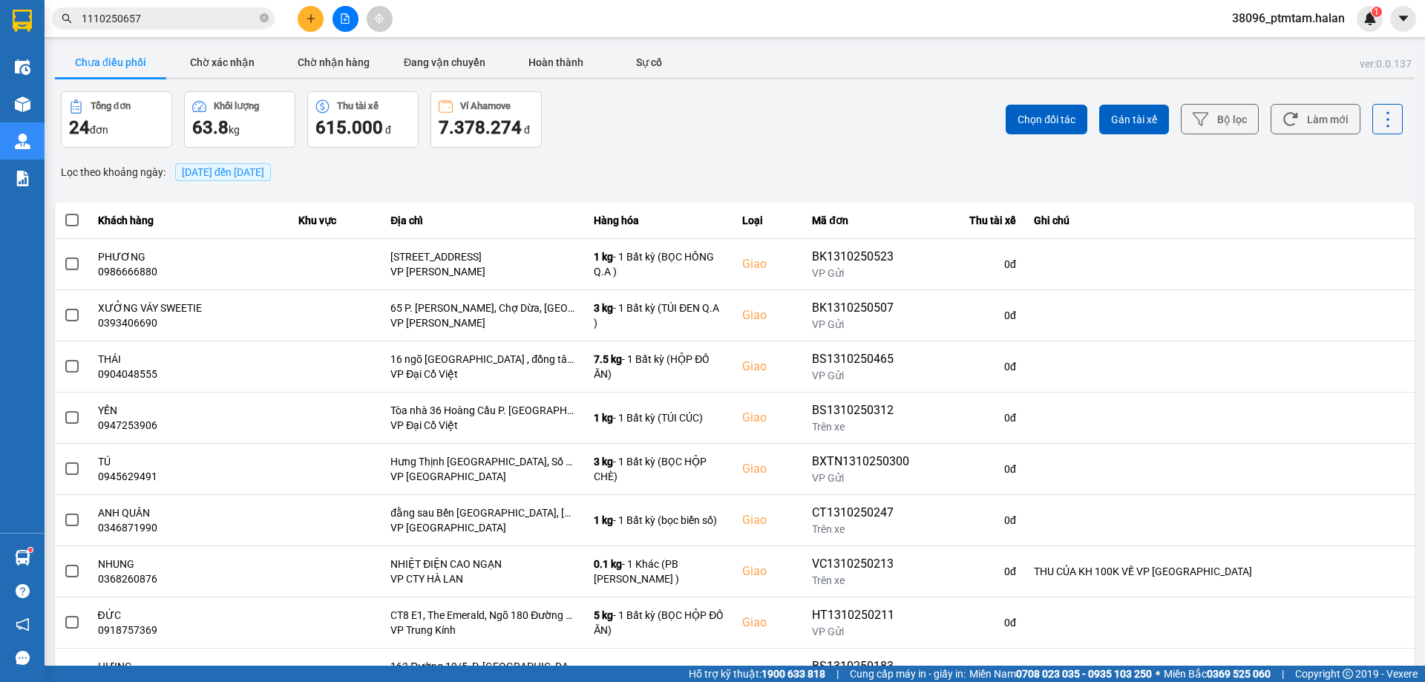
click at [805, 142] on div "Chọn đối tác Gán tài xế Bộ lọc Làm mới" at bounding box center [1067, 119] width 671 height 56
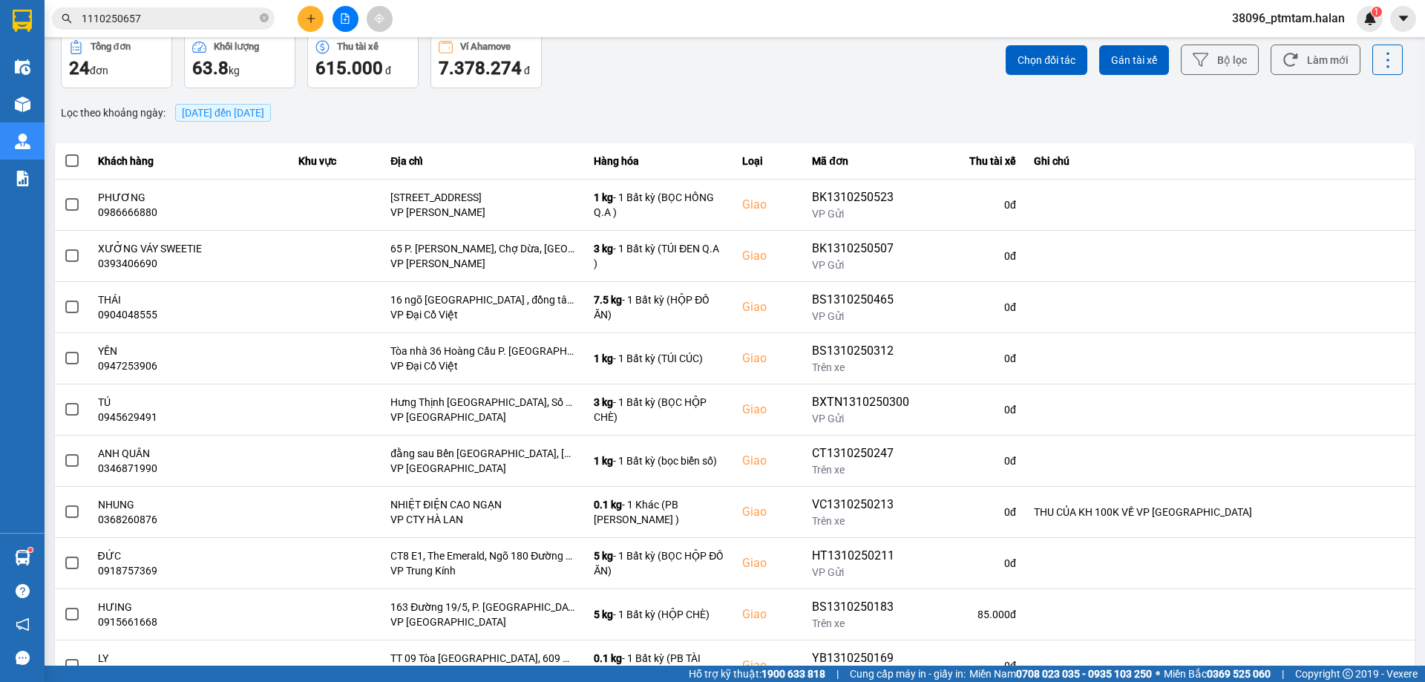
scroll to position [120, 0]
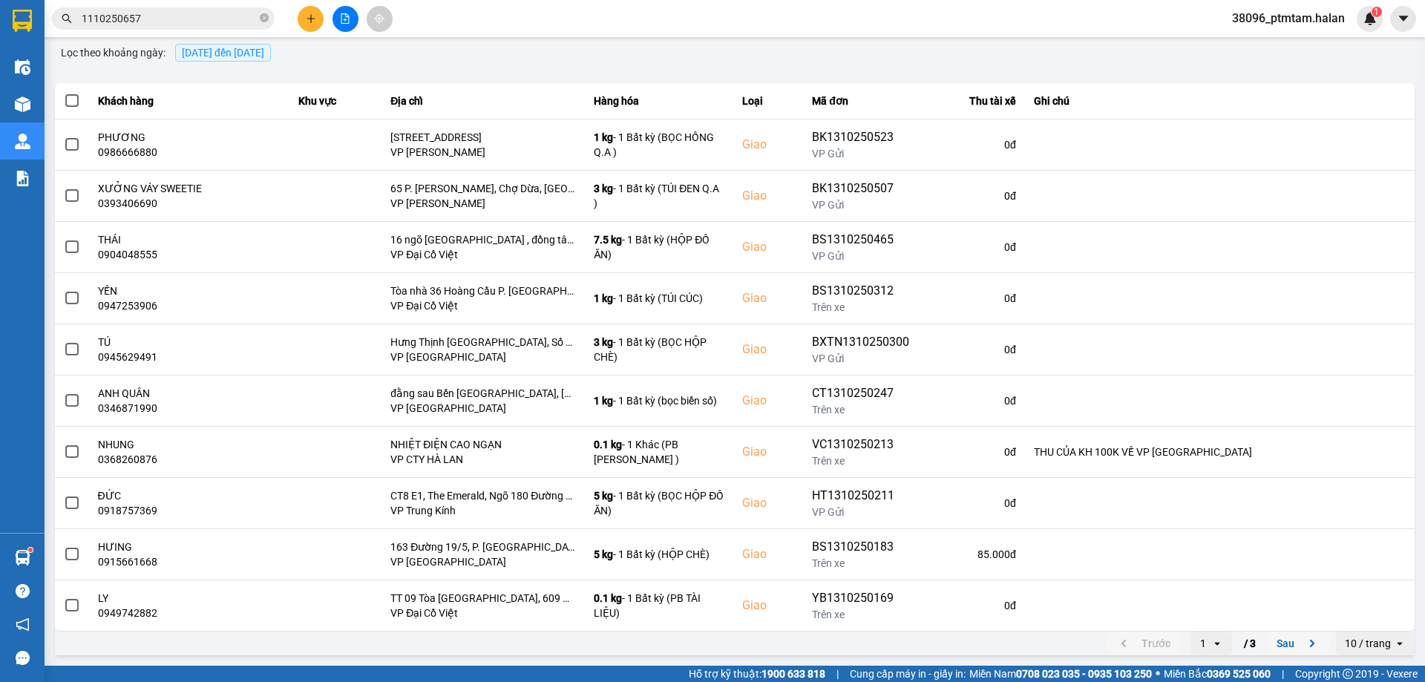
click at [1277, 645] on button "Sau" at bounding box center [1299, 643] width 62 height 22
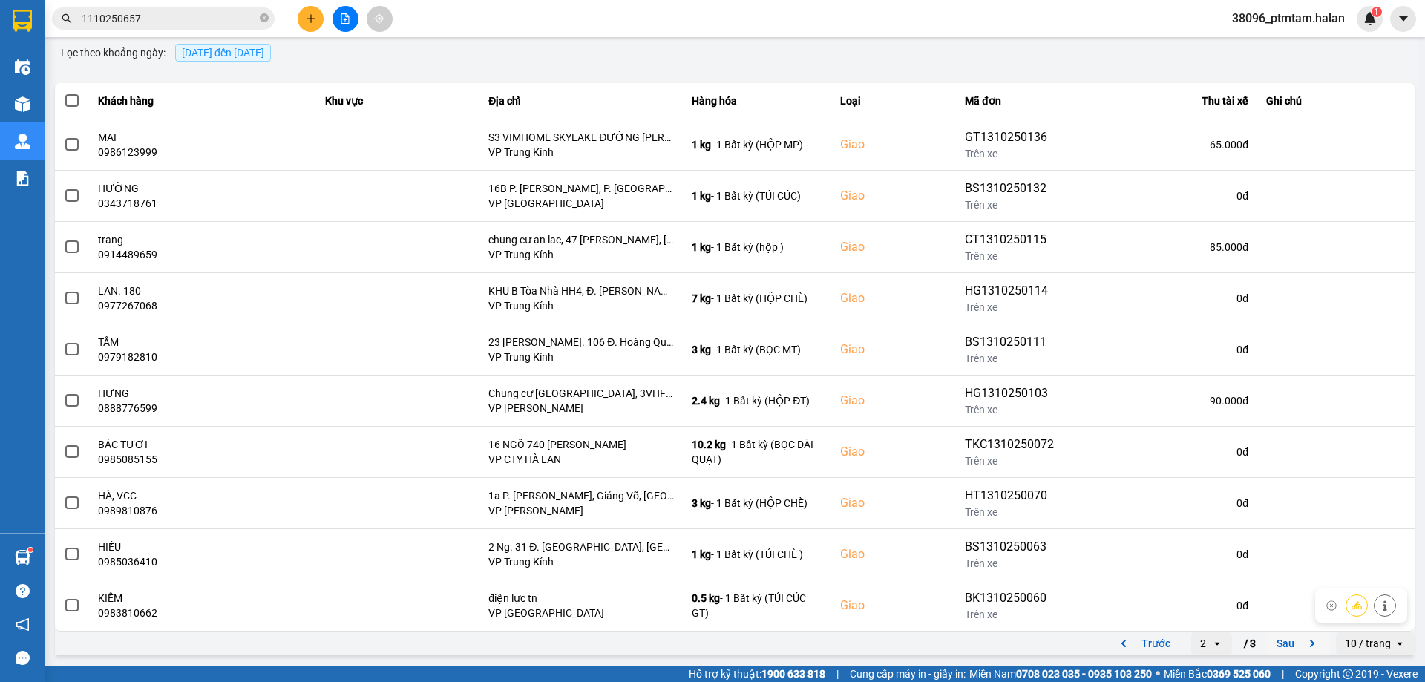
click at [1288, 638] on button "Sau" at bounding box center [1299, 643] width 62 height 22
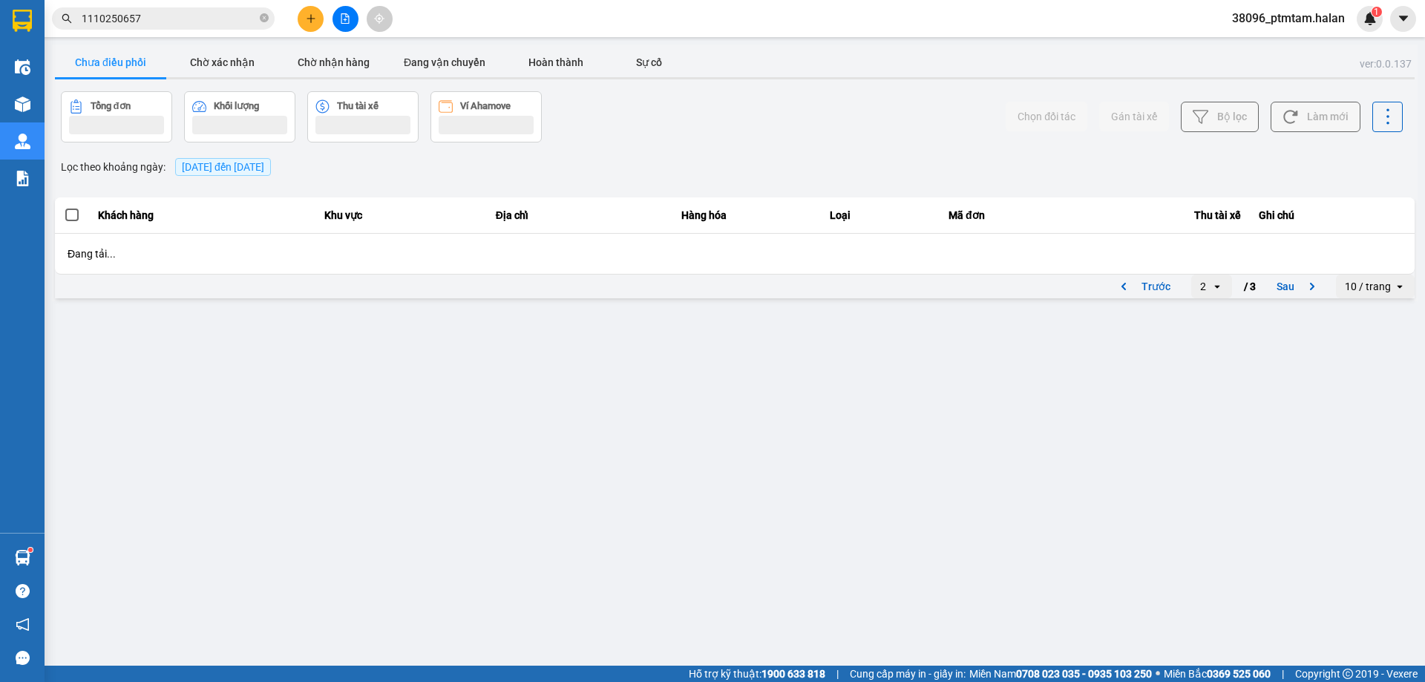
scroll to position [0, 0]
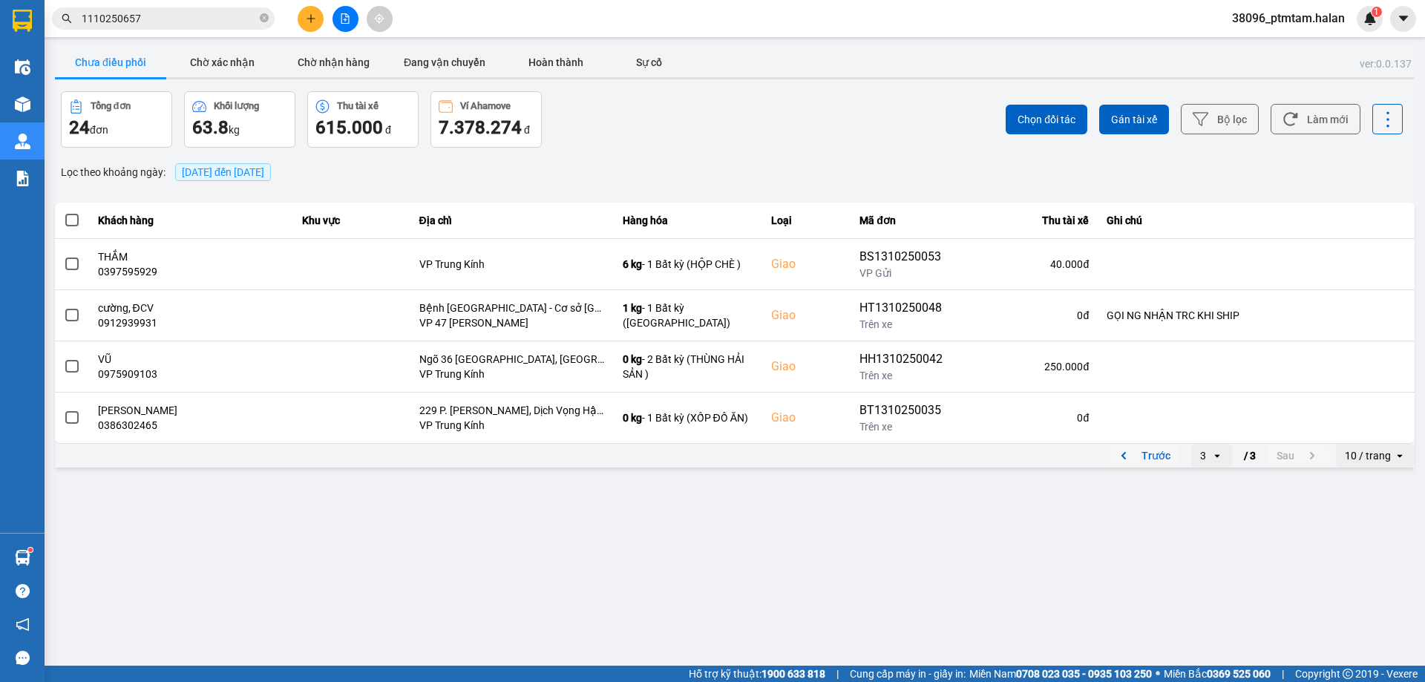
click at [1133, 462] on icon "previous page. current page 3 / 3" at bounding box center [1124, 456] width 18 height 18
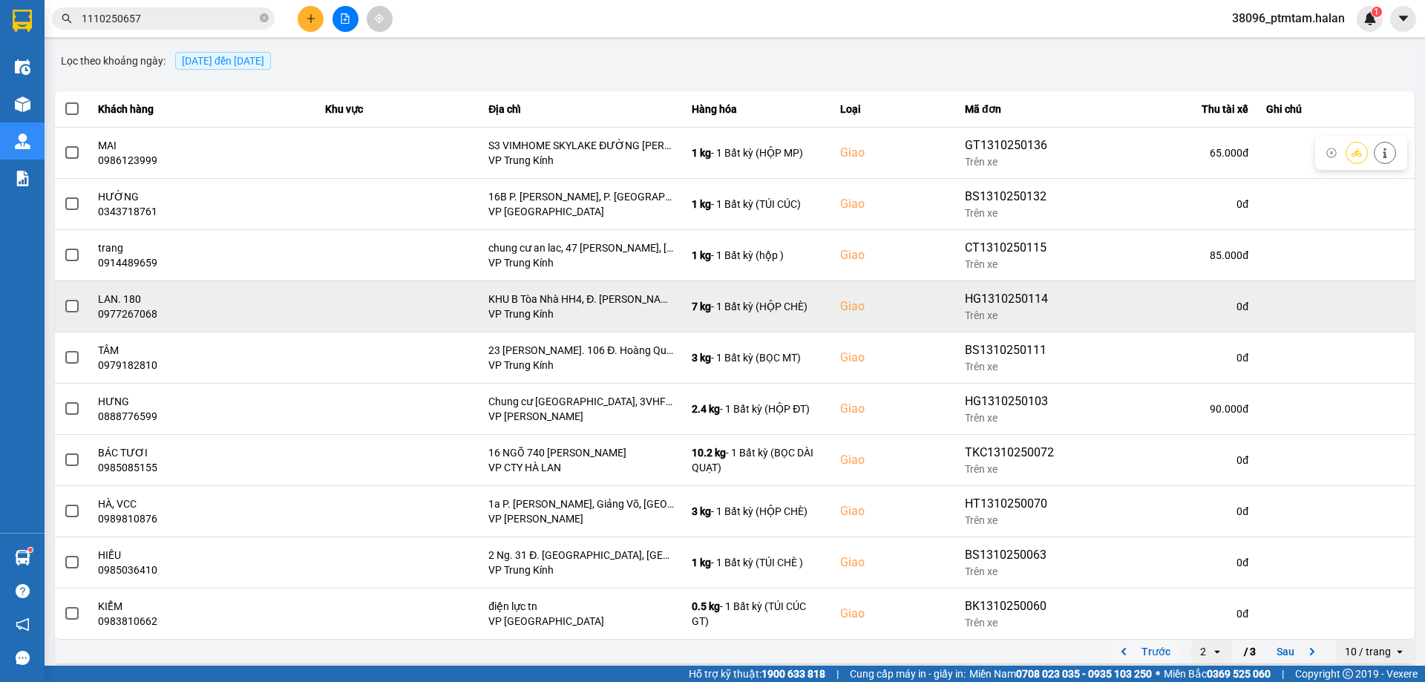
scroll to position [120, 0]
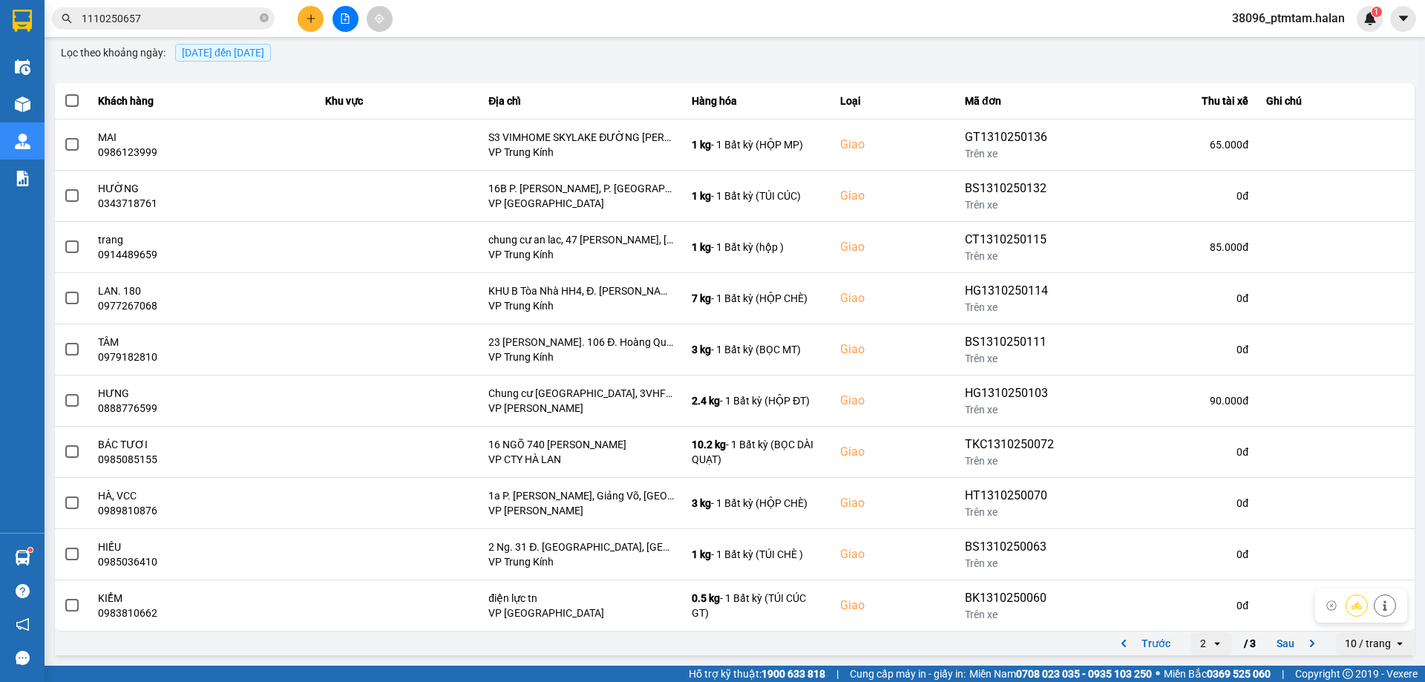
drag, startPoint x: 1151, startPoint y: 640, endPoint x: 1129, endPoint y: 566, distance: 76.8
click at [1151, 641] on button "Trước" at bounding box center [1142, 643] width 73 height 22
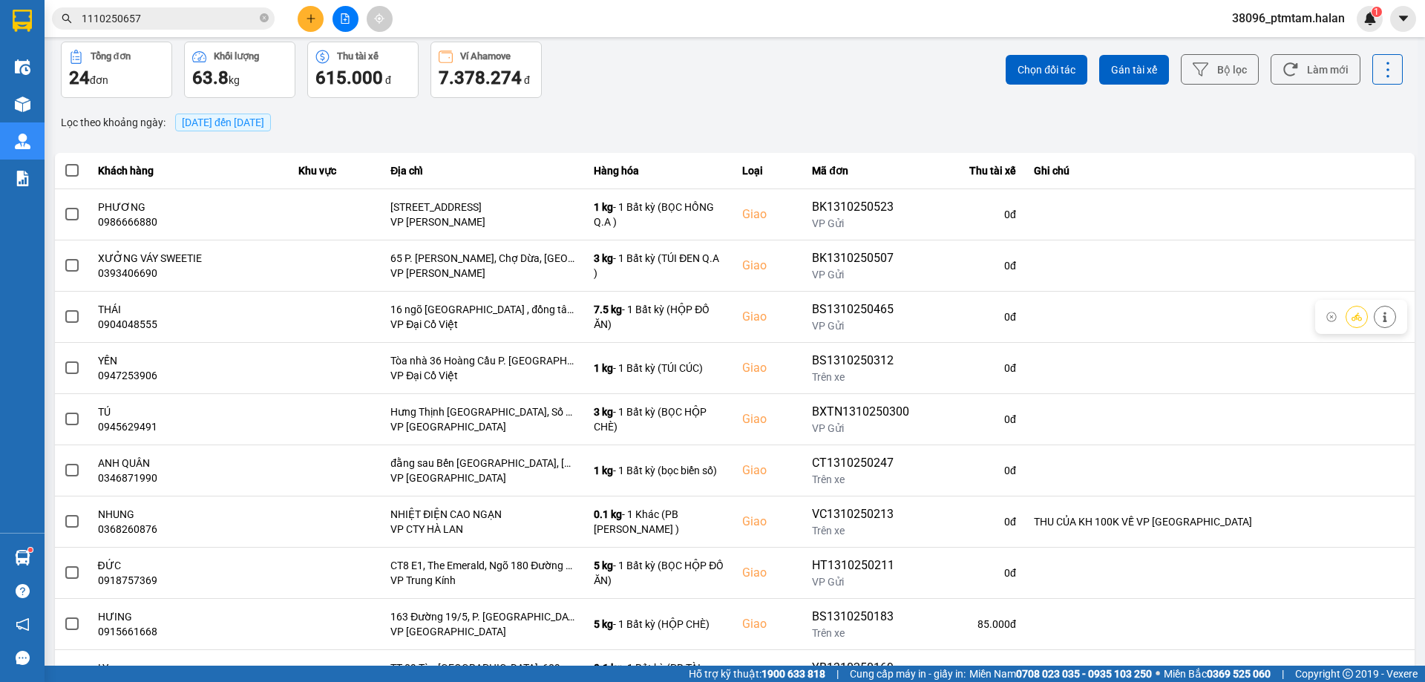
scroll to position [0, 0]
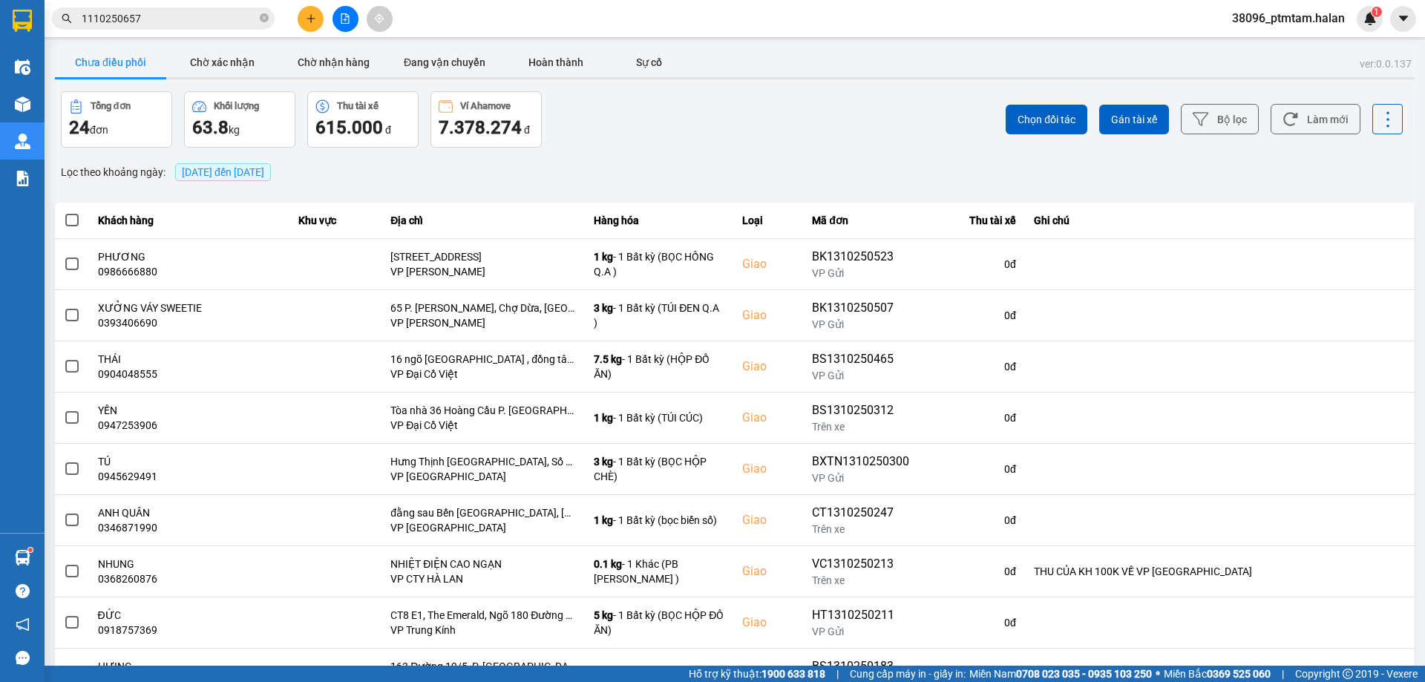
click at [899, 176] on div "Lọc theo khoảng ngày : 13/10/2025 đến 13/10/2025" at bounding box center [735, 172] width 1360 height 25
click at [917, 171] on div "Lọc theo khoảng ngày : 13/10/2025 đến 13/10/2025" at bounding box center [735, 172] width 1360 height 25
click at [138, 23] on input "1110250657" at bounding box center [169, 18] width 175 height 16
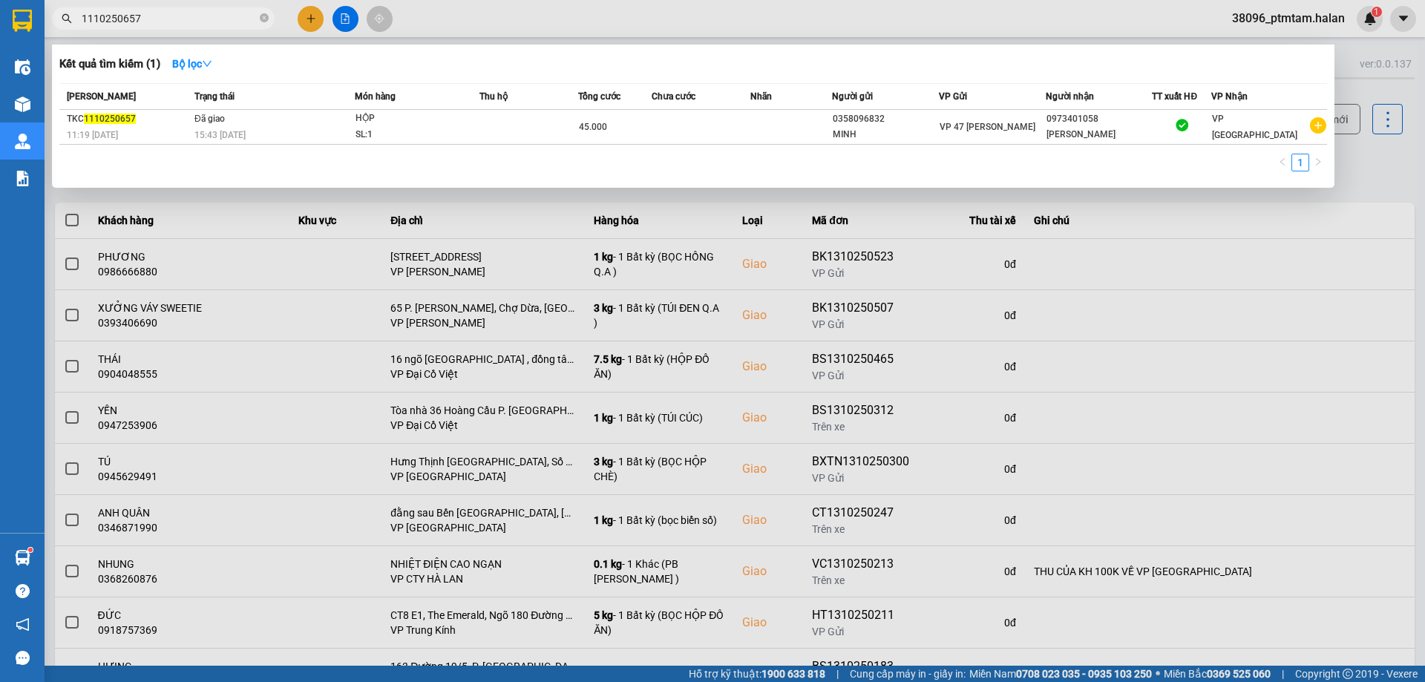
click at [138, 23] on input "1110250657" at bounding box center [169, 18] width 175 height 16
type input "1110251641"
click at [449, 171] on div "1" at bounding box center [693, 167] width 1268 height 27
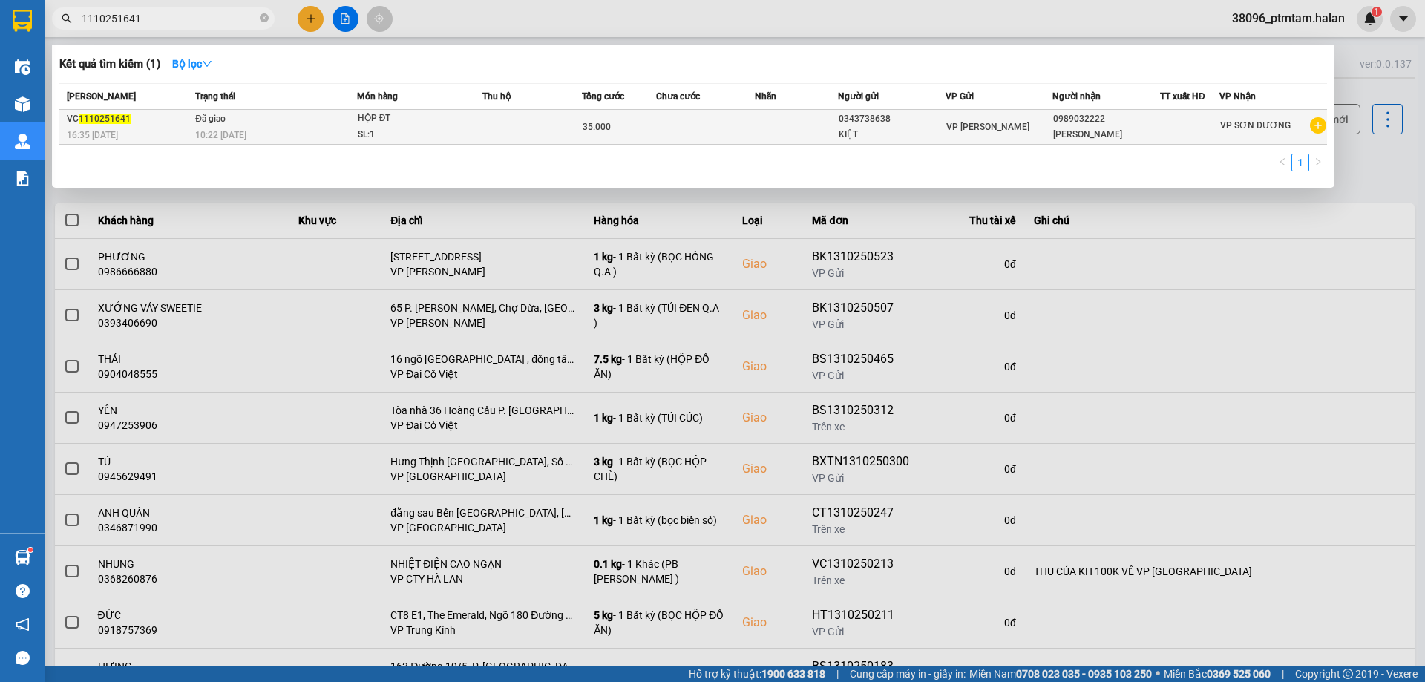
click at [459, 120] on div "HỘP ĐT" at bounding box center [413, 119] width 111 height 16
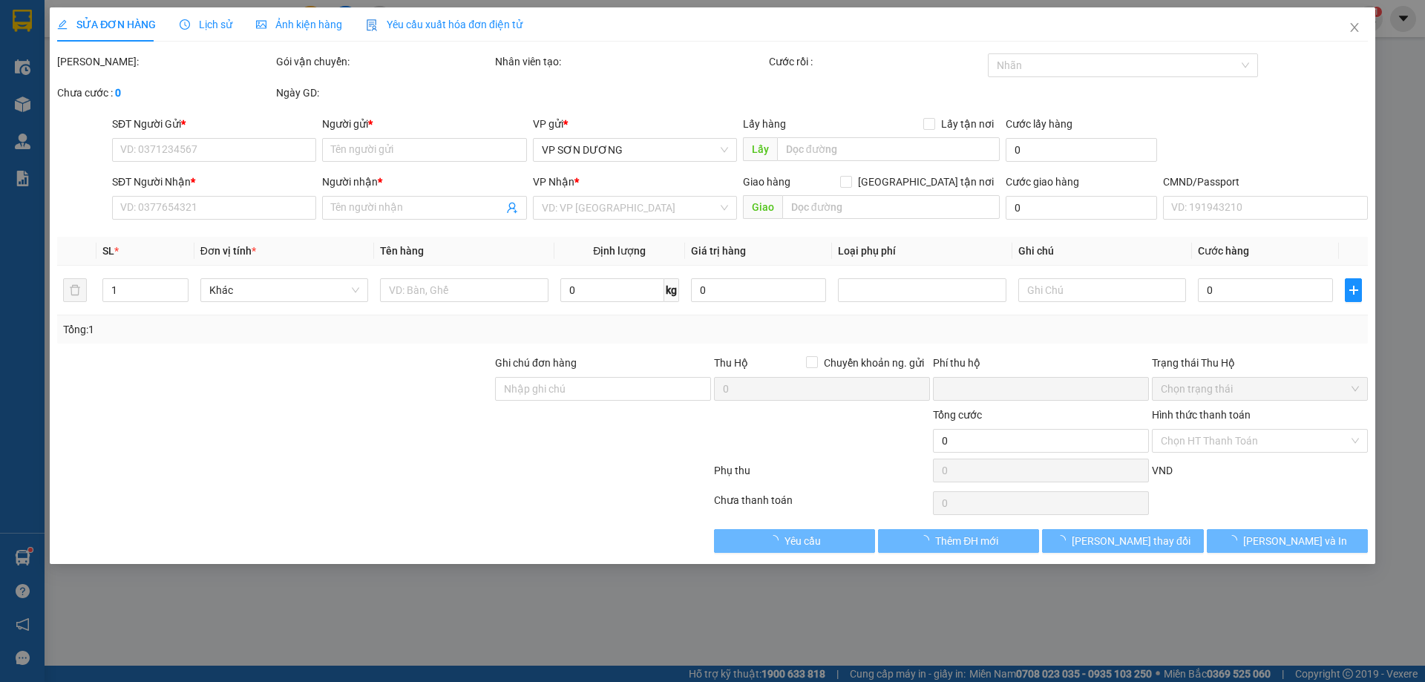
click at [217, 24] on span "Lịch sử" at bounding box center [206, 25] width 53 height 12
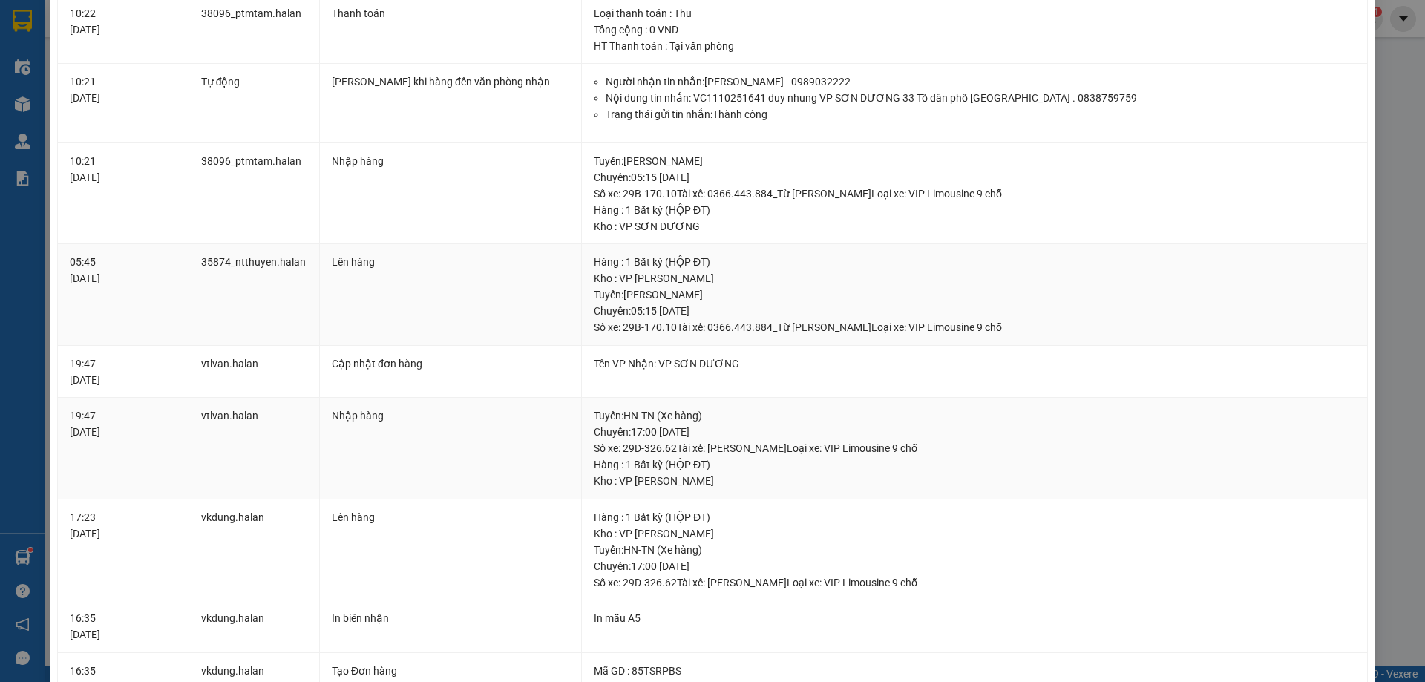
scroll to position [485, 0]
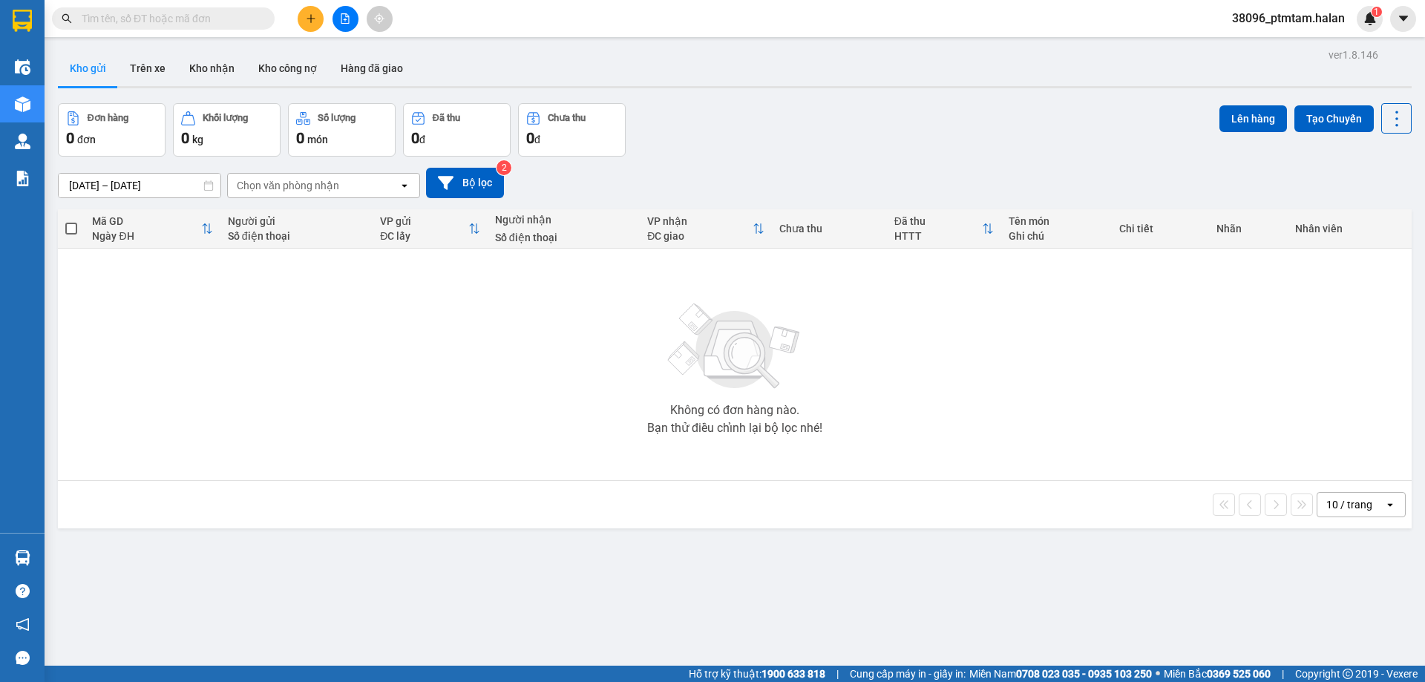
click at [799, 131] on div "Đơn hàng 0 đơn Khối lượng 0 kg Số lượng 0 món Đã thu 0 đ Chưa thu 0 đ Lên hàng …" at bounding box center [735, 129] width 1354 height 53
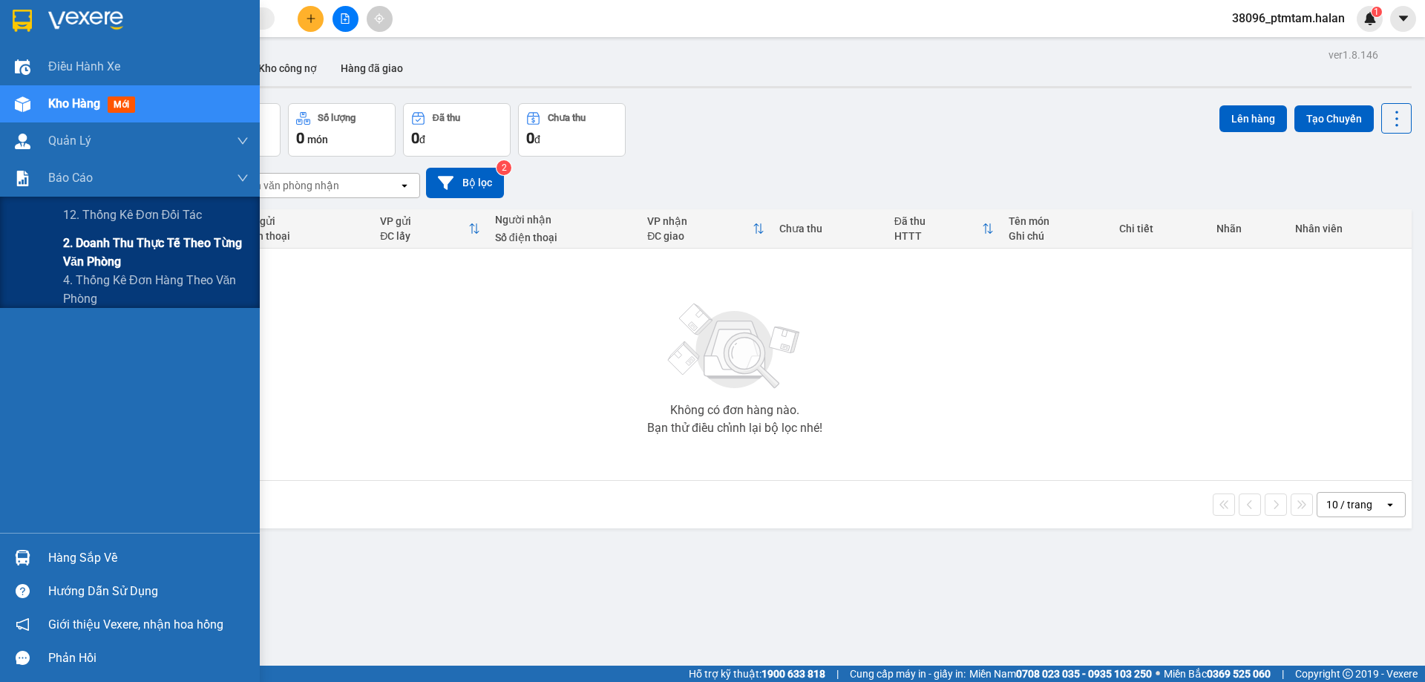
click at [125, 241] on span "2. Doanh thu thực tế theo từng văn phòng" at bounding box center [156, 252] width 186 height 37
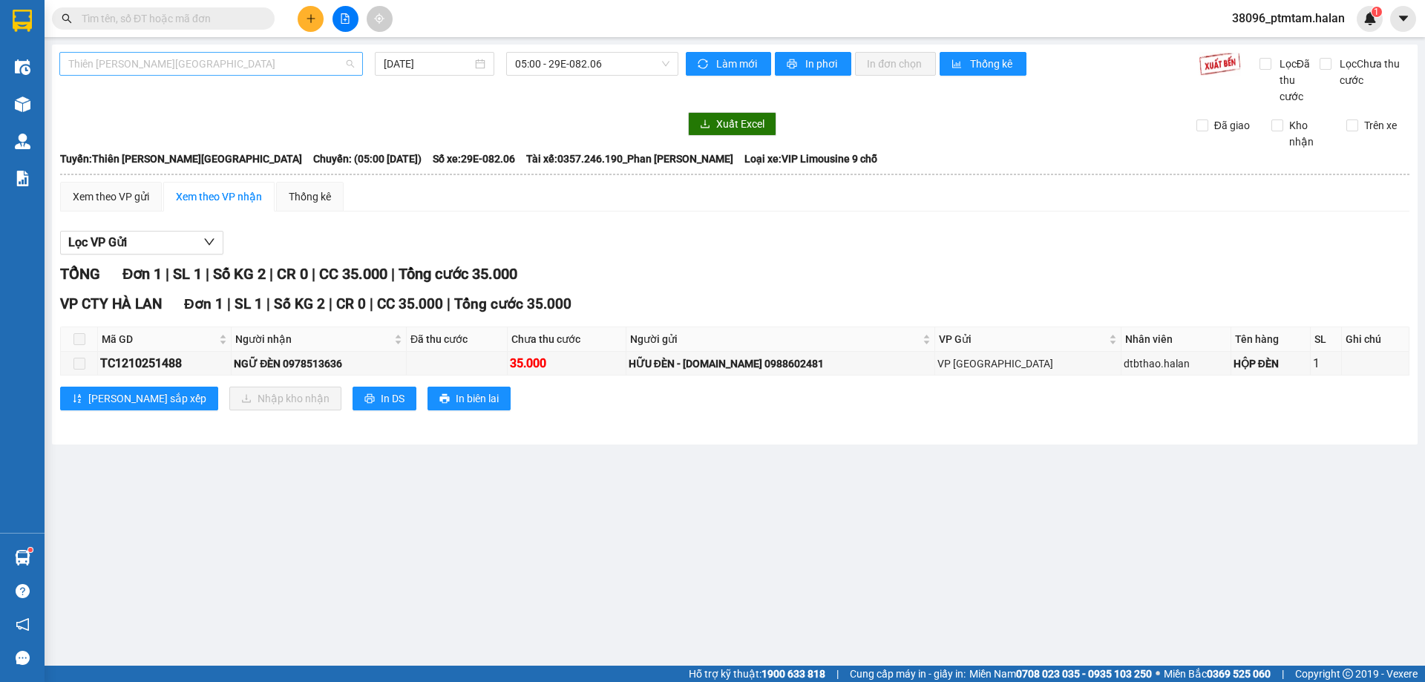
click at [214, 65] on span "Thiên Đường Bảo Sơn - Thái Nguyên" at bounding box center [211, 64] width 286 height 22
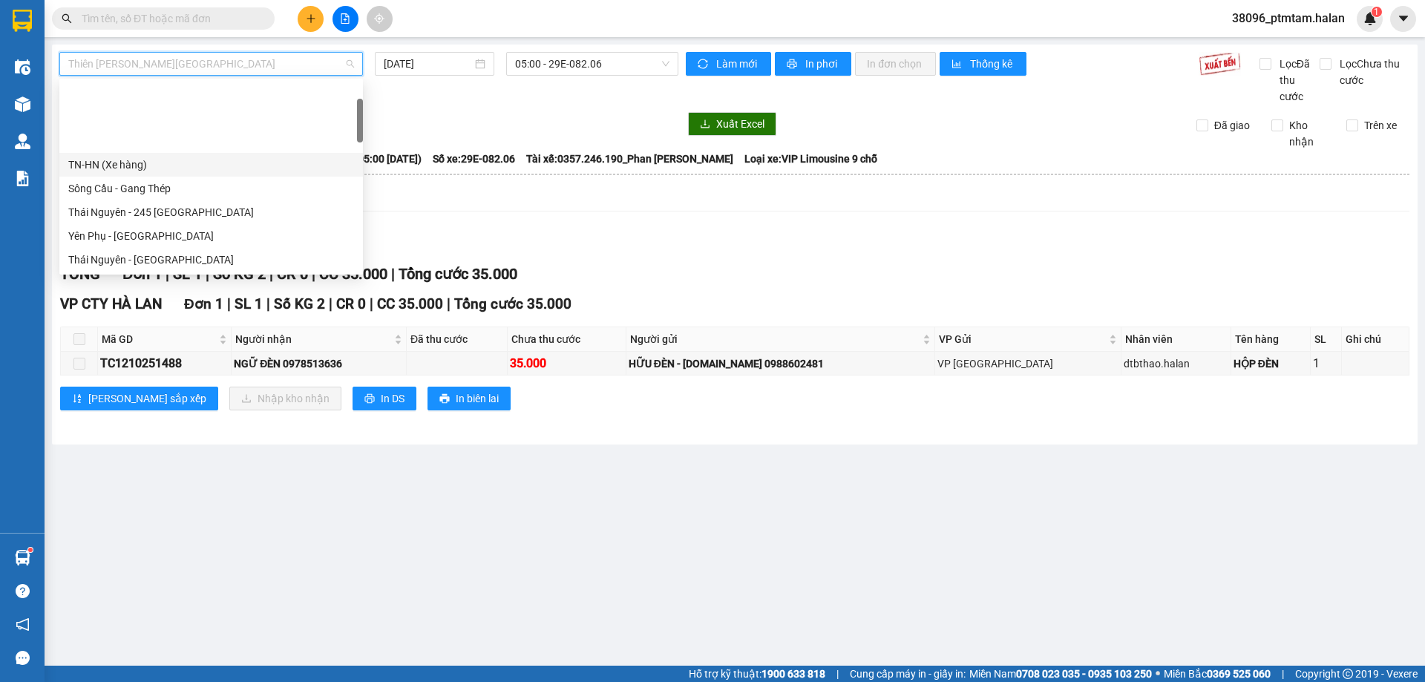
scroll to position [74, 0]
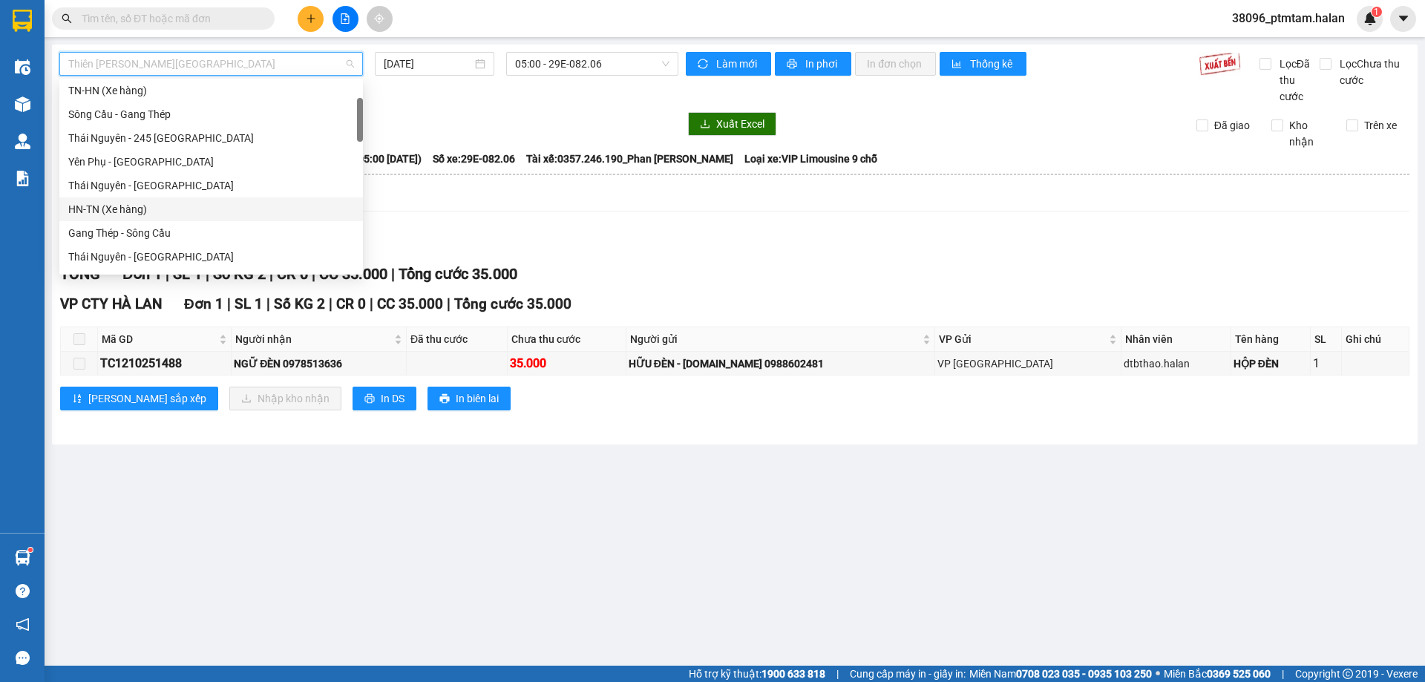
click at [97, 206] on div "HN-TN (Xe hàng)" at bounding box center [211, 209] width 286 height 16
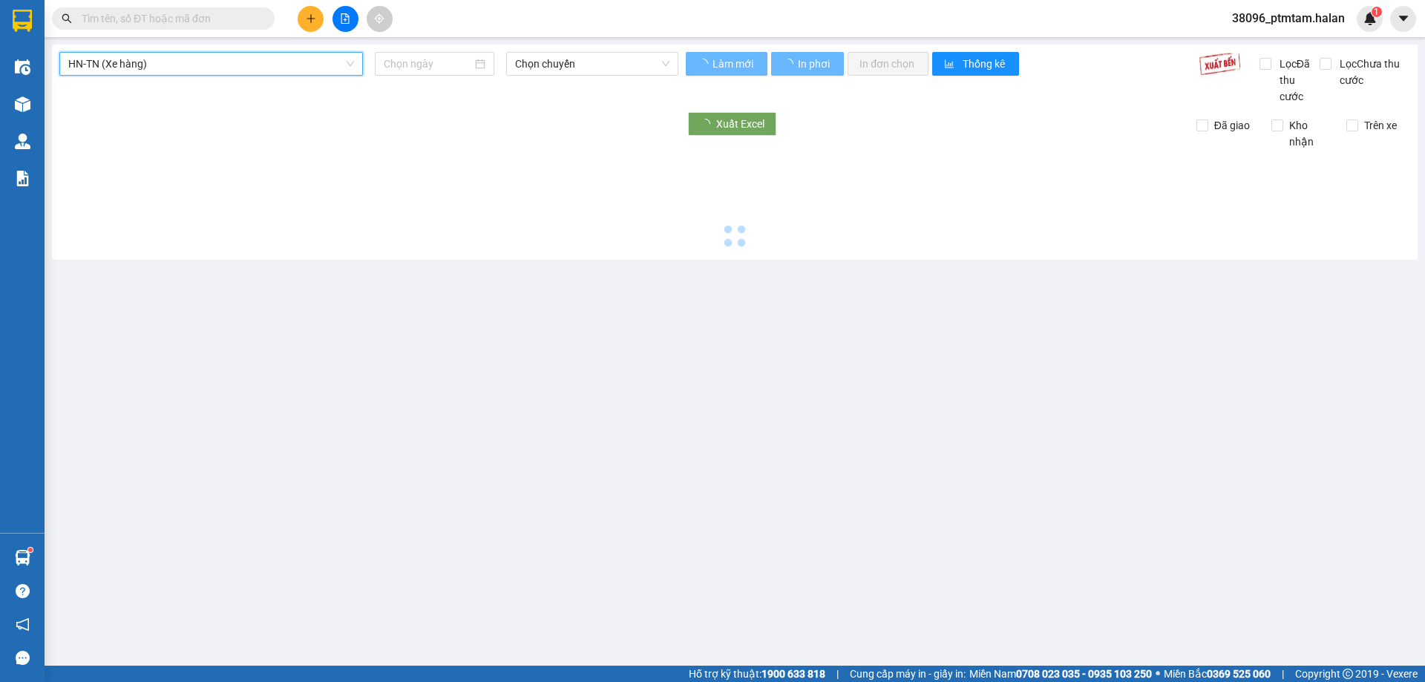
type input "13/10/2025"
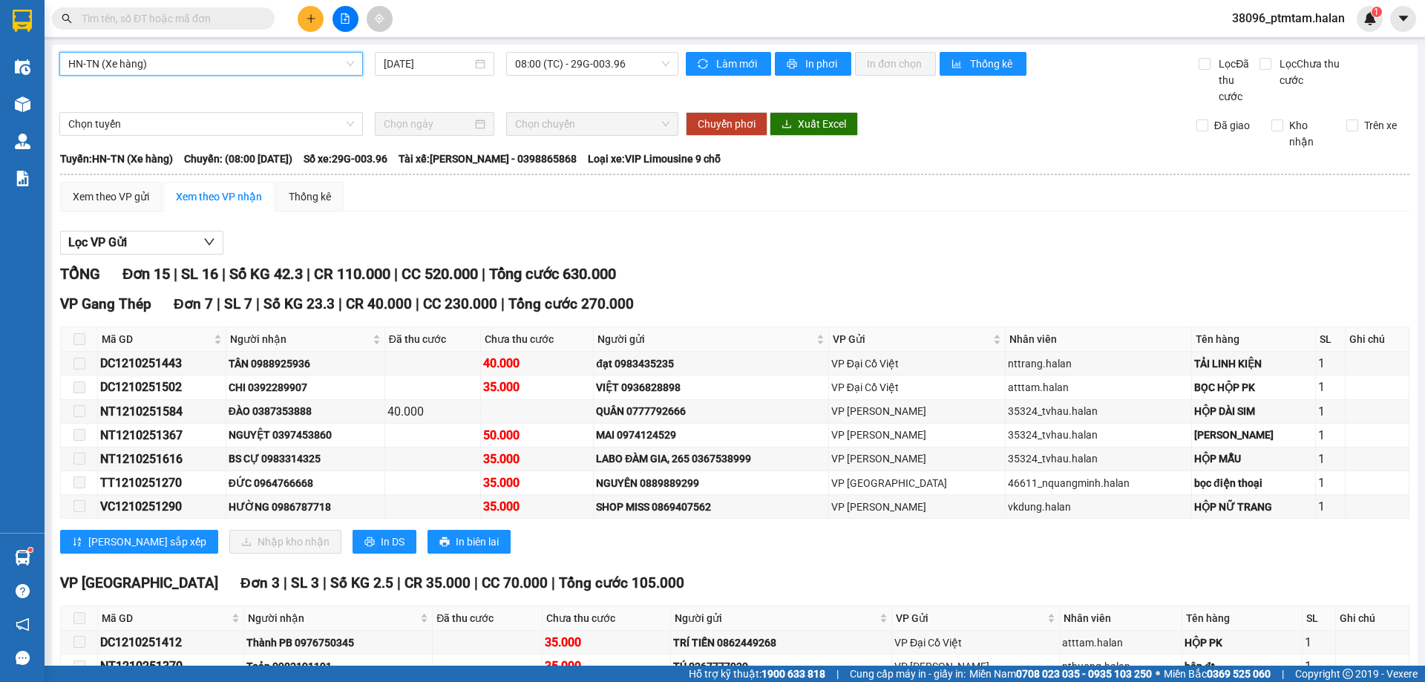
click at [157, 68] on span "HN-TN (Xe hàng)" at bounding box center [211, 64] width 286 height 22
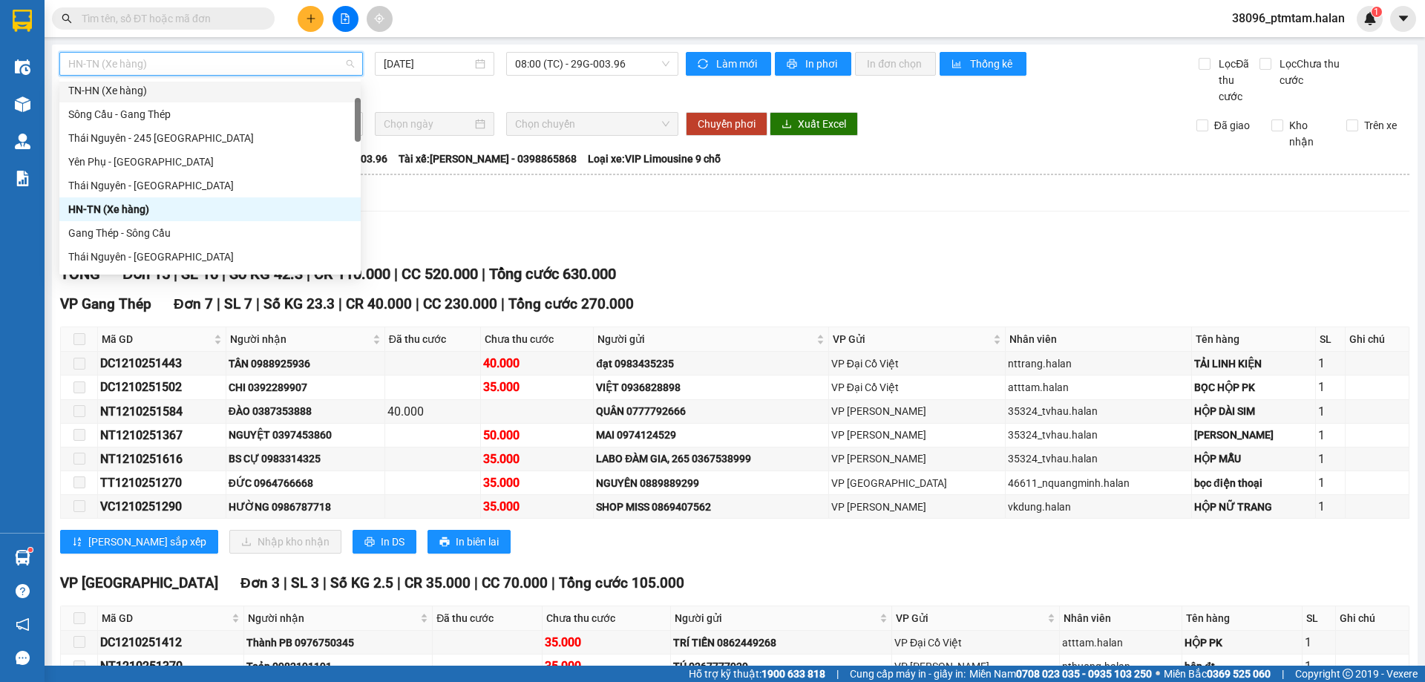
click at [113, 87] on div "TN-HN (Xe hàng)" at bounding box center [210, 90] width 284 height 16
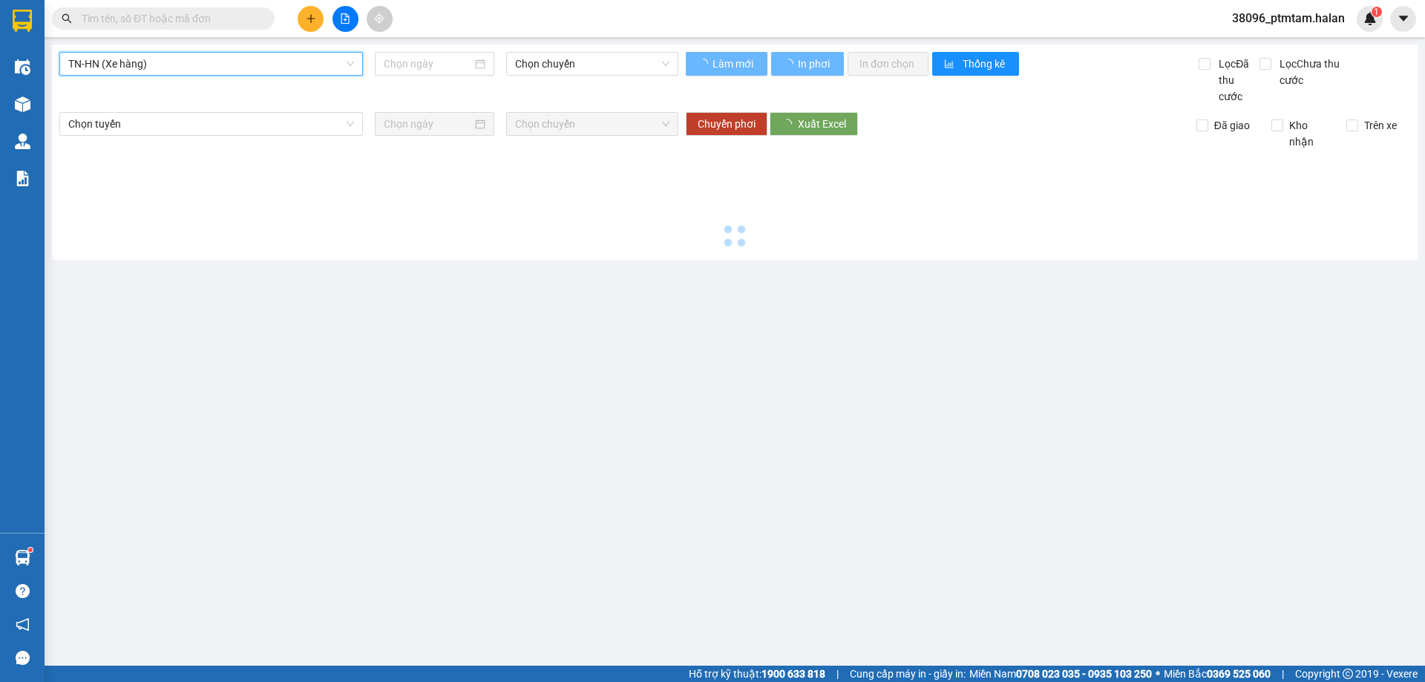
type input "13/10/2025"
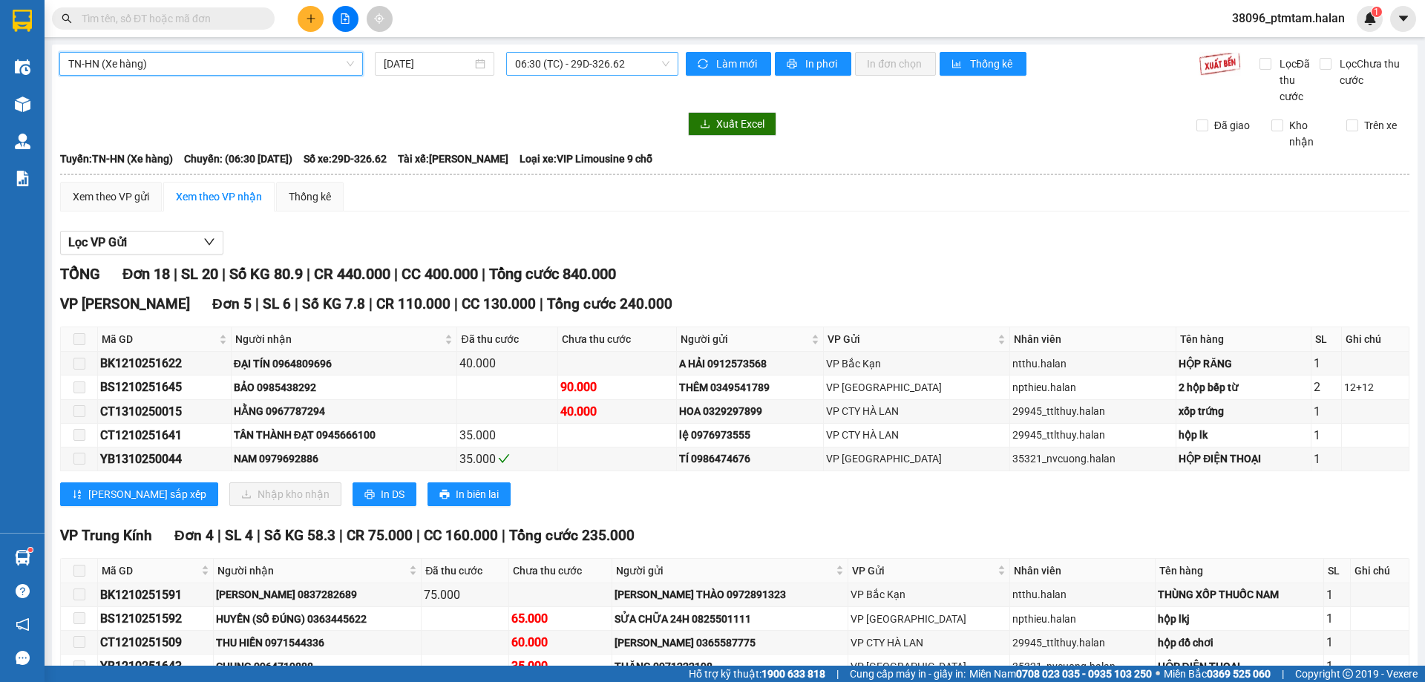
click at [573, 73] on span "06:30 (TC) - 29D-326.62" at bounding box center [592, 64] width 154 height 22
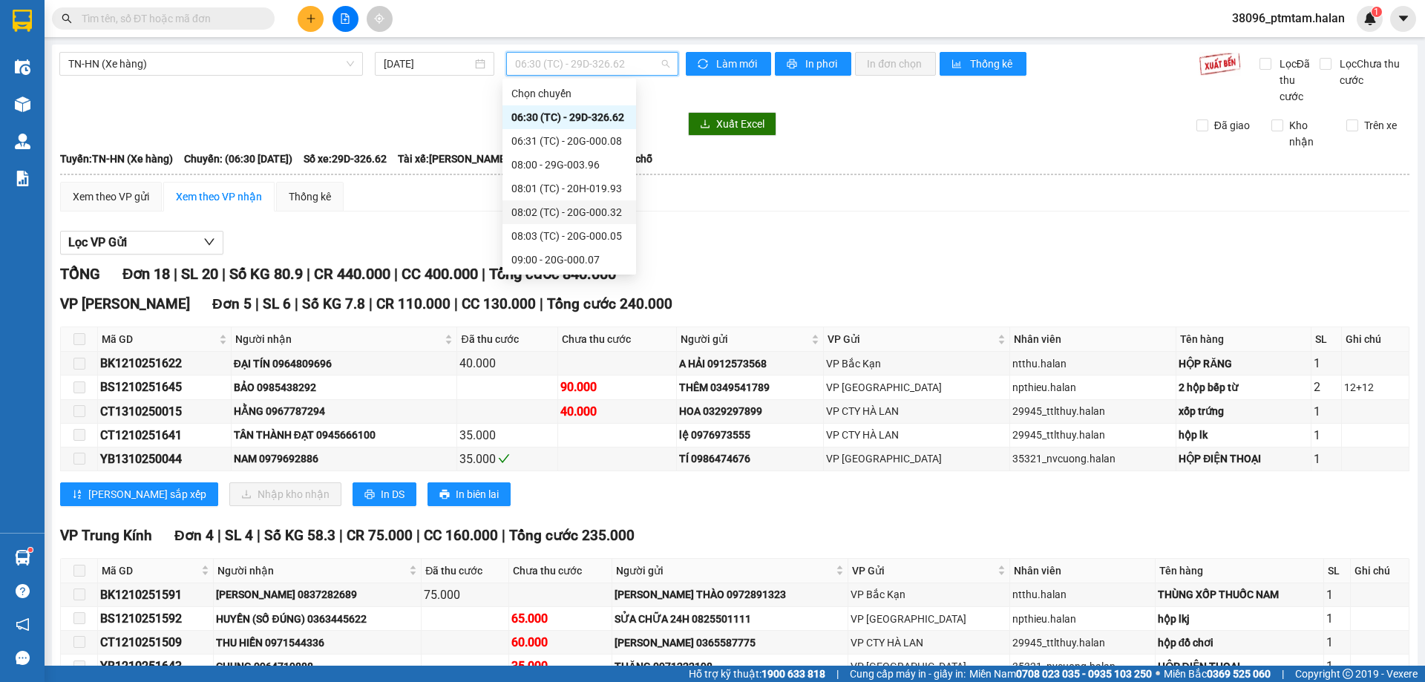
click at [586, 216] on div "08:02 (TC) - 20G-000.32" at bounding box center [569, 212] width 116 height 16
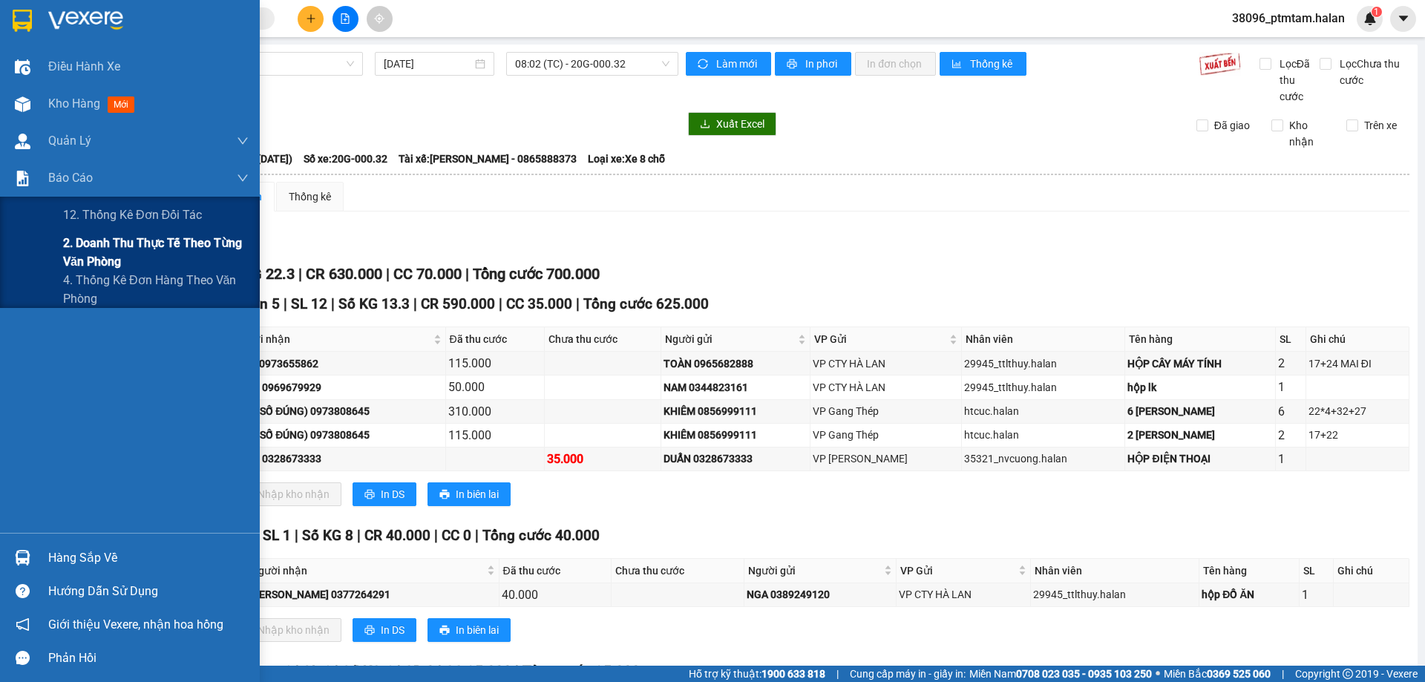
click at [151, 243] on span "2. Doanh thu thực tế theo từng văn phòng" at bounding box center [156, 252] width 186 height 37
